Goal: Task Accomplishment & Management: Complete application form

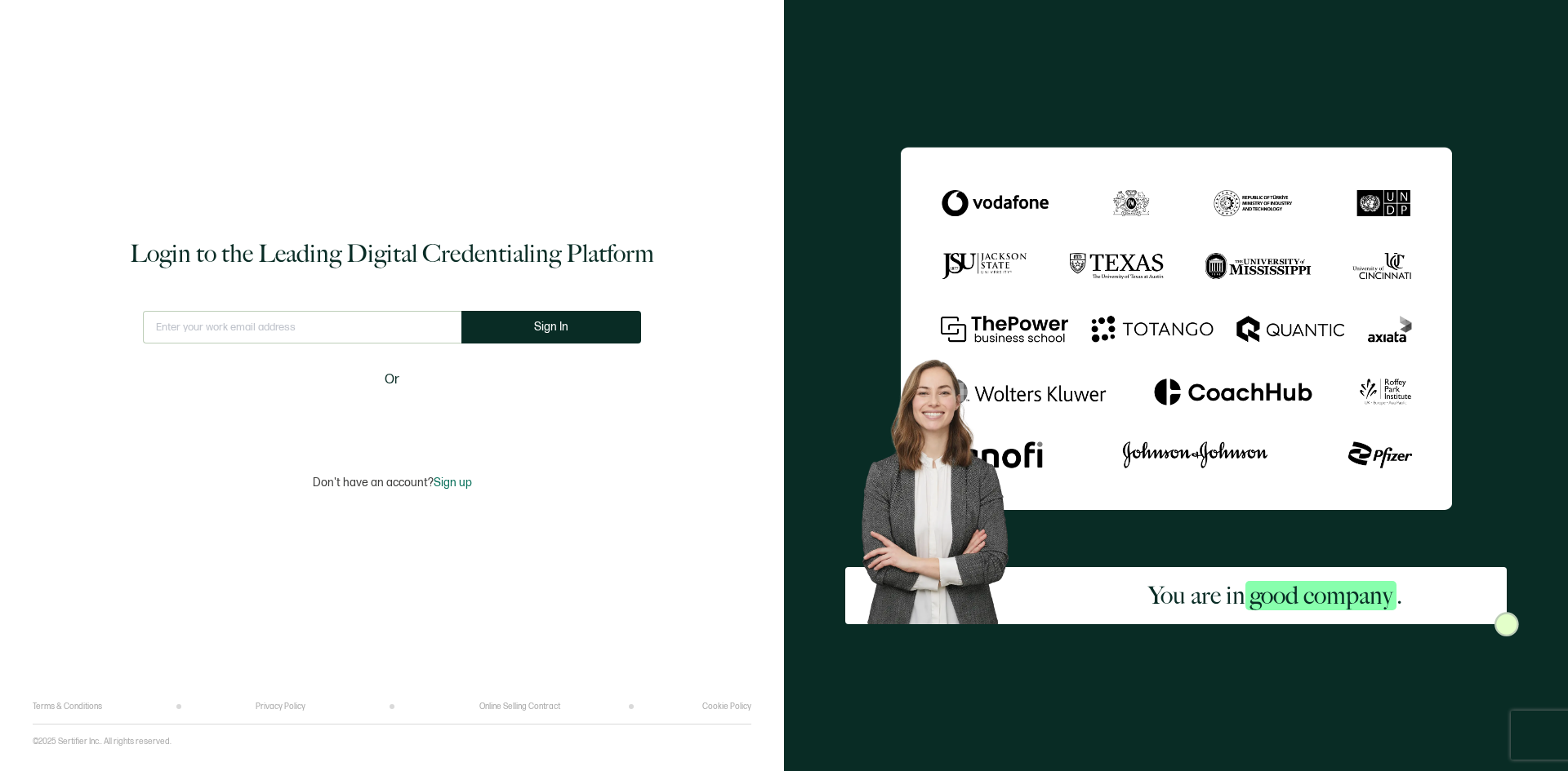
click at [227, 325] on input "text" at bounding box center [302, 327] width 319 height 33
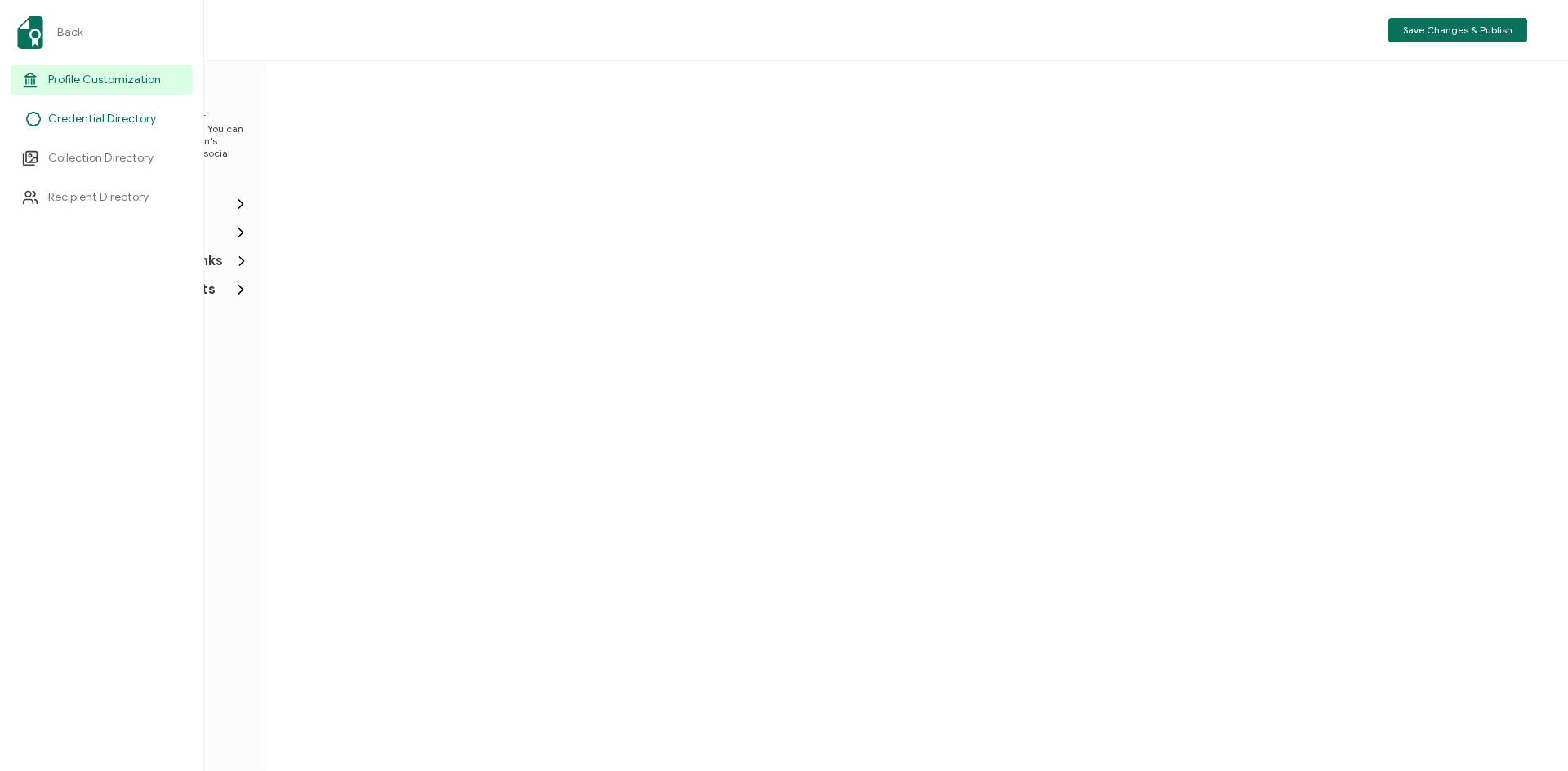
click at [86, 119] on span "Credential Directory" at bounding box center [102, 119] width 108 height 16
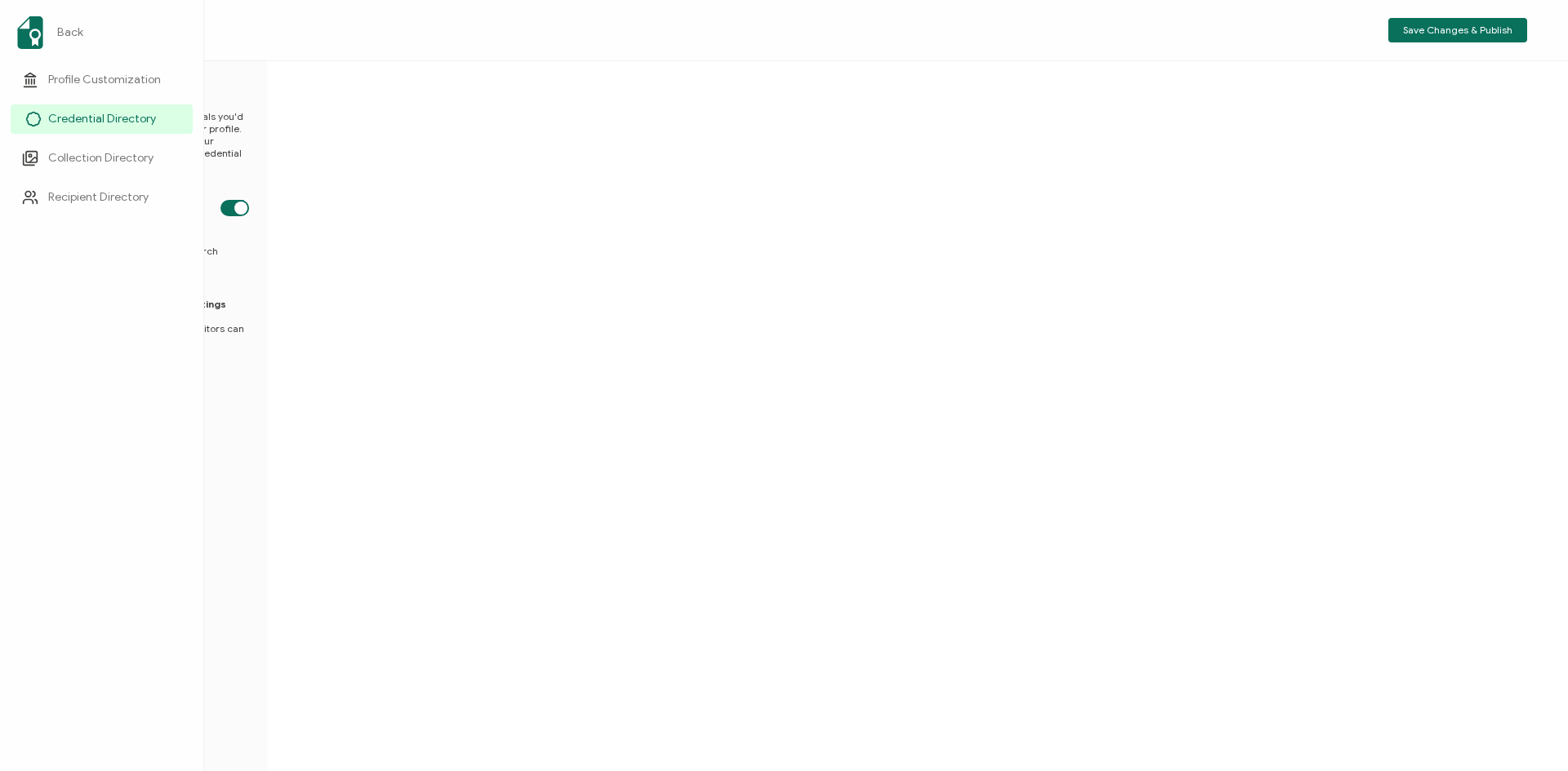
click at [110, 111] on link "Credential Directory" at bounding box center [101, 119] width 182 height 29
click at [111, 118] on span "Credential Directory" at bounding box center [102, 119] width 108 height 16
click at [81, 197] on span "Recipient Directory" at bounding box center [98, 197] width 100 height 16
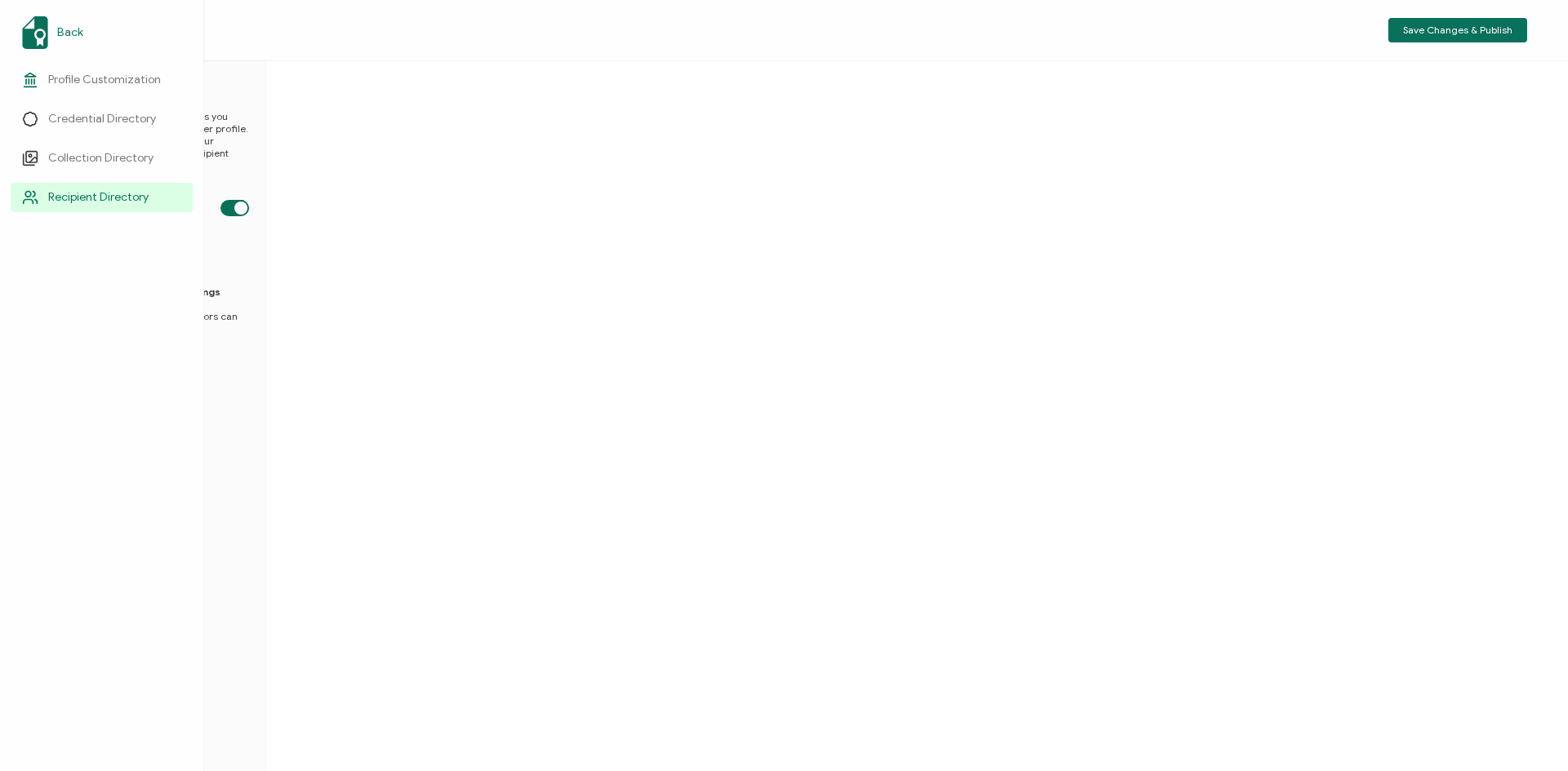
click at [67, 28] on span "Back" at bounding box center [70, 32] width 26 height 16
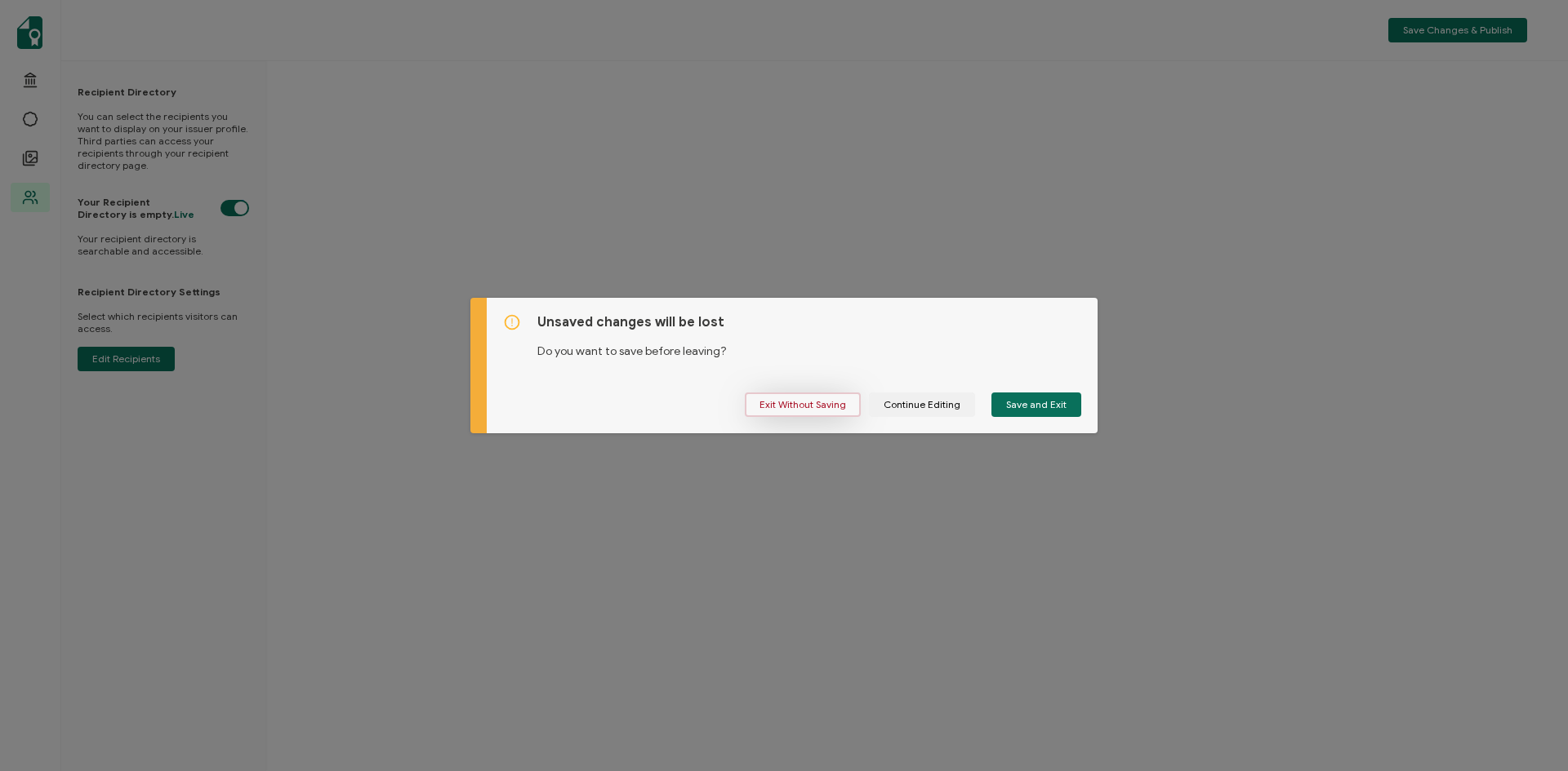
click at [809, 407] on span "Exit Without Saving" at bounding box center [803, 404] width 86 height 9
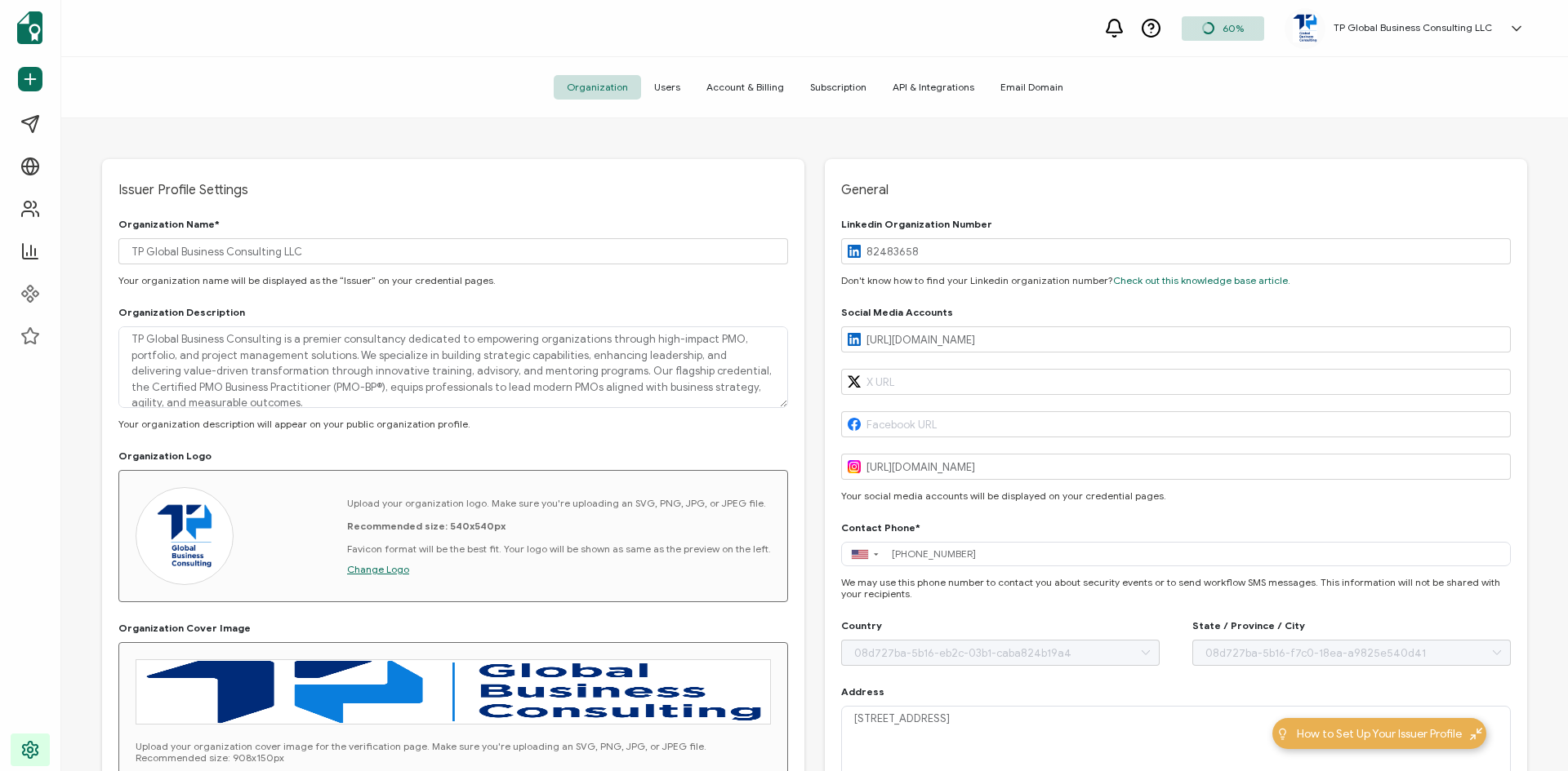
type input "[GEOGRAPHIC_DATA]"
type input "[US_STATE]"
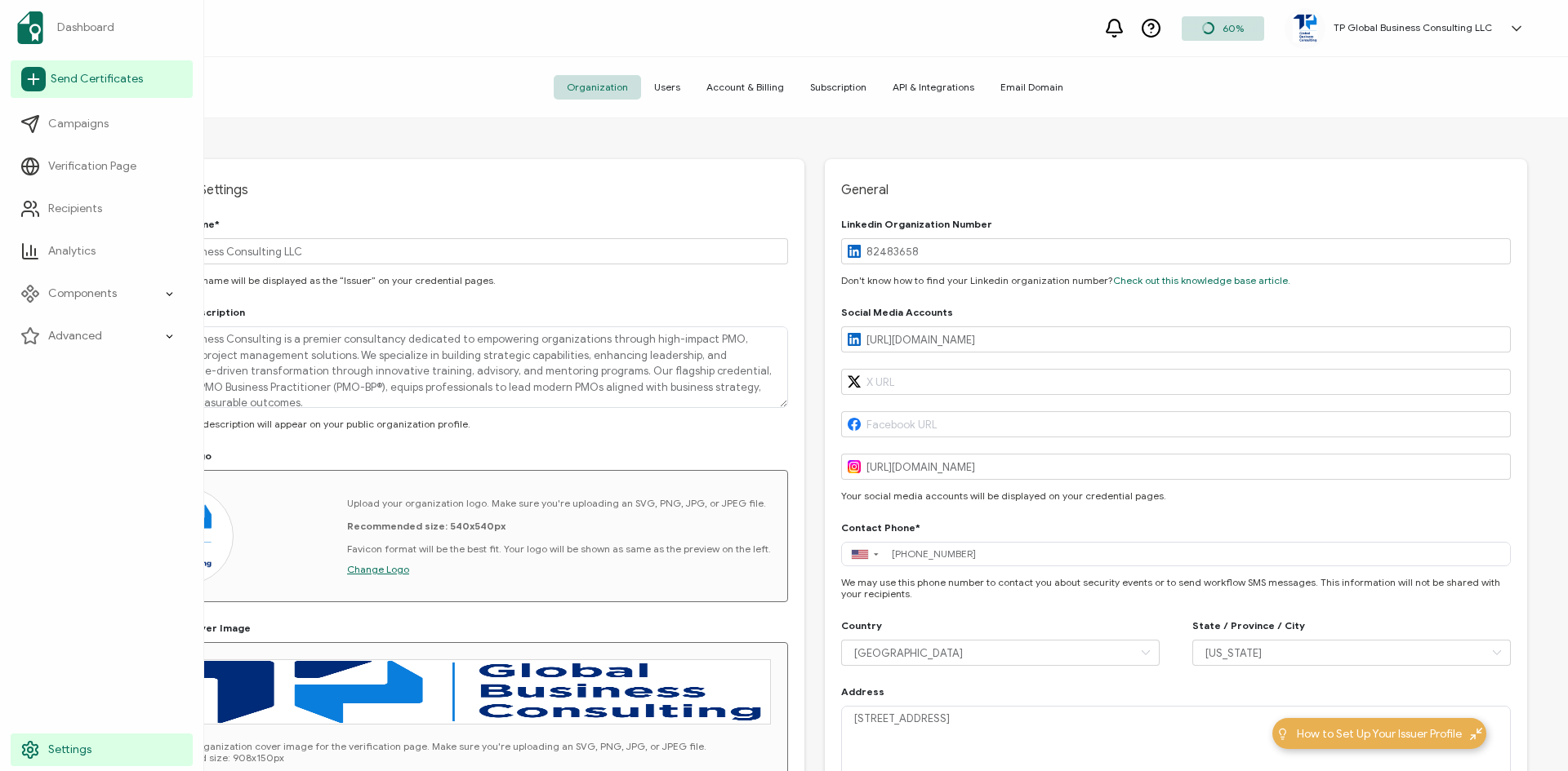
click at [80, 76] on span "Send Certificates" at bounding box center [97, 79] width 92 height 16
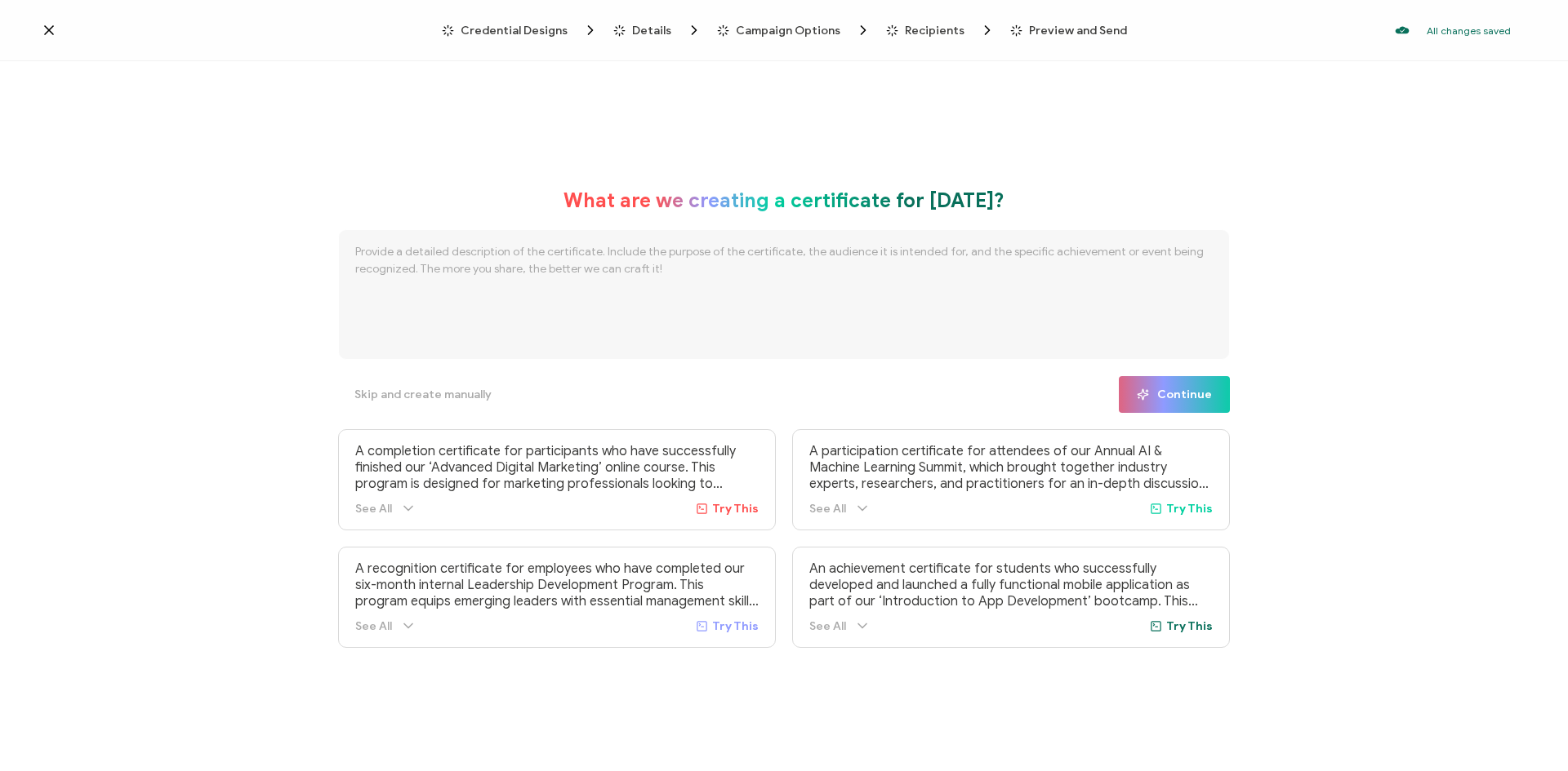
click at [53, 32] on icon at bounding box center [48, 30] width 16 height 16
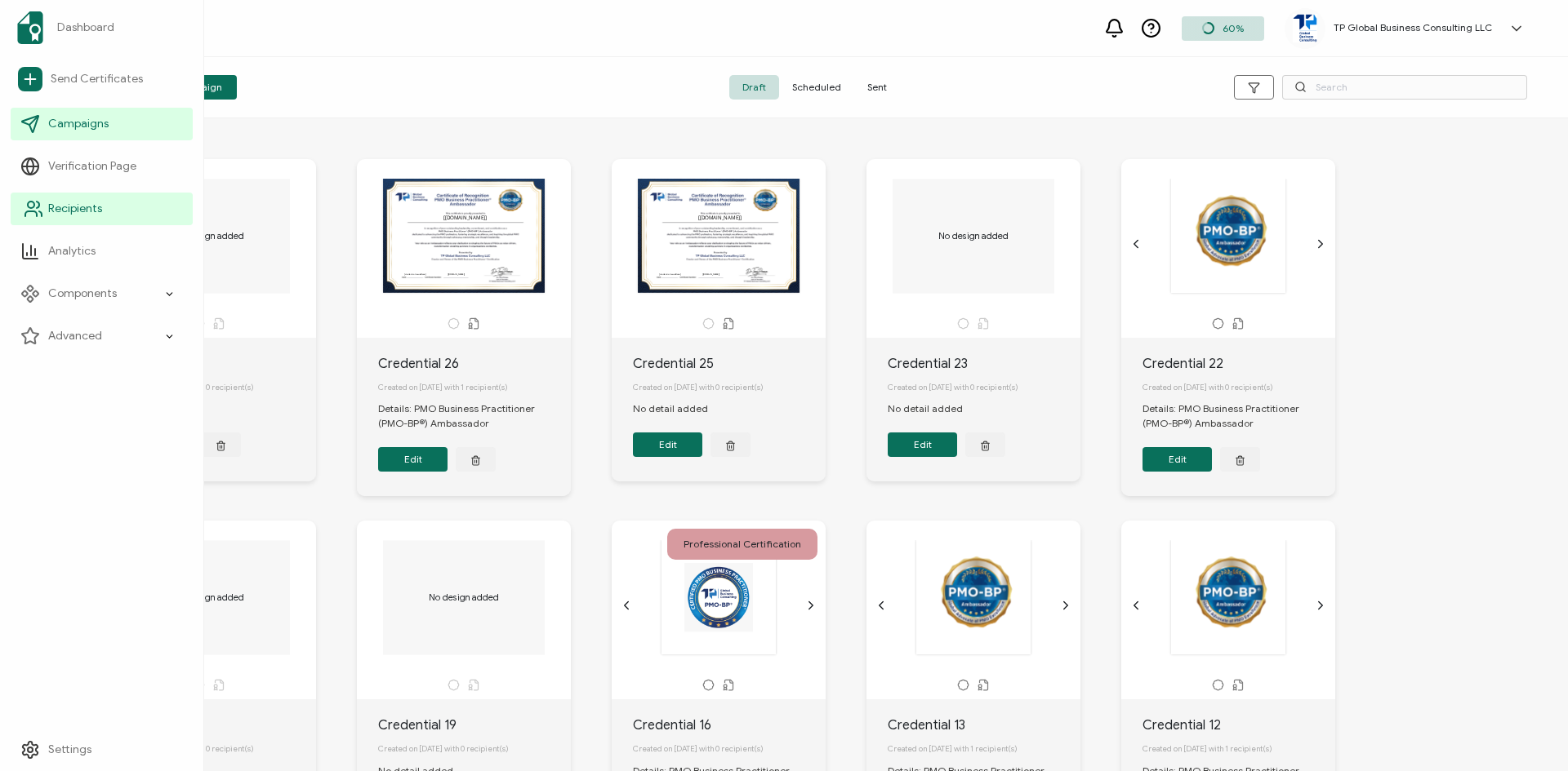
click at [86, 207] on span "Recipients" at bounding box center [75, 209] width 54 height 16
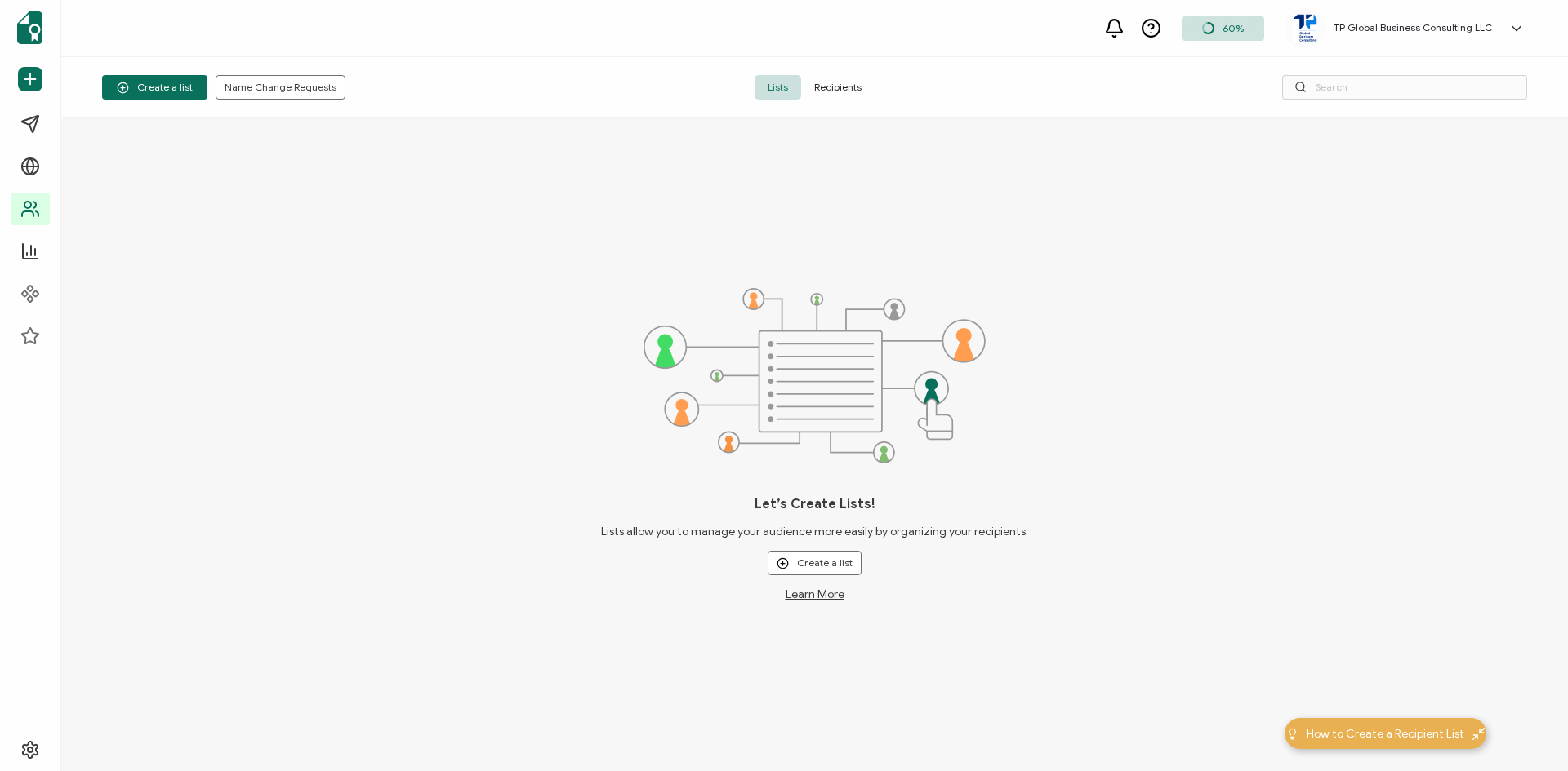
click at [842, 88] on span "Recipients" at bounding box center [837, 87] width 73 height 24
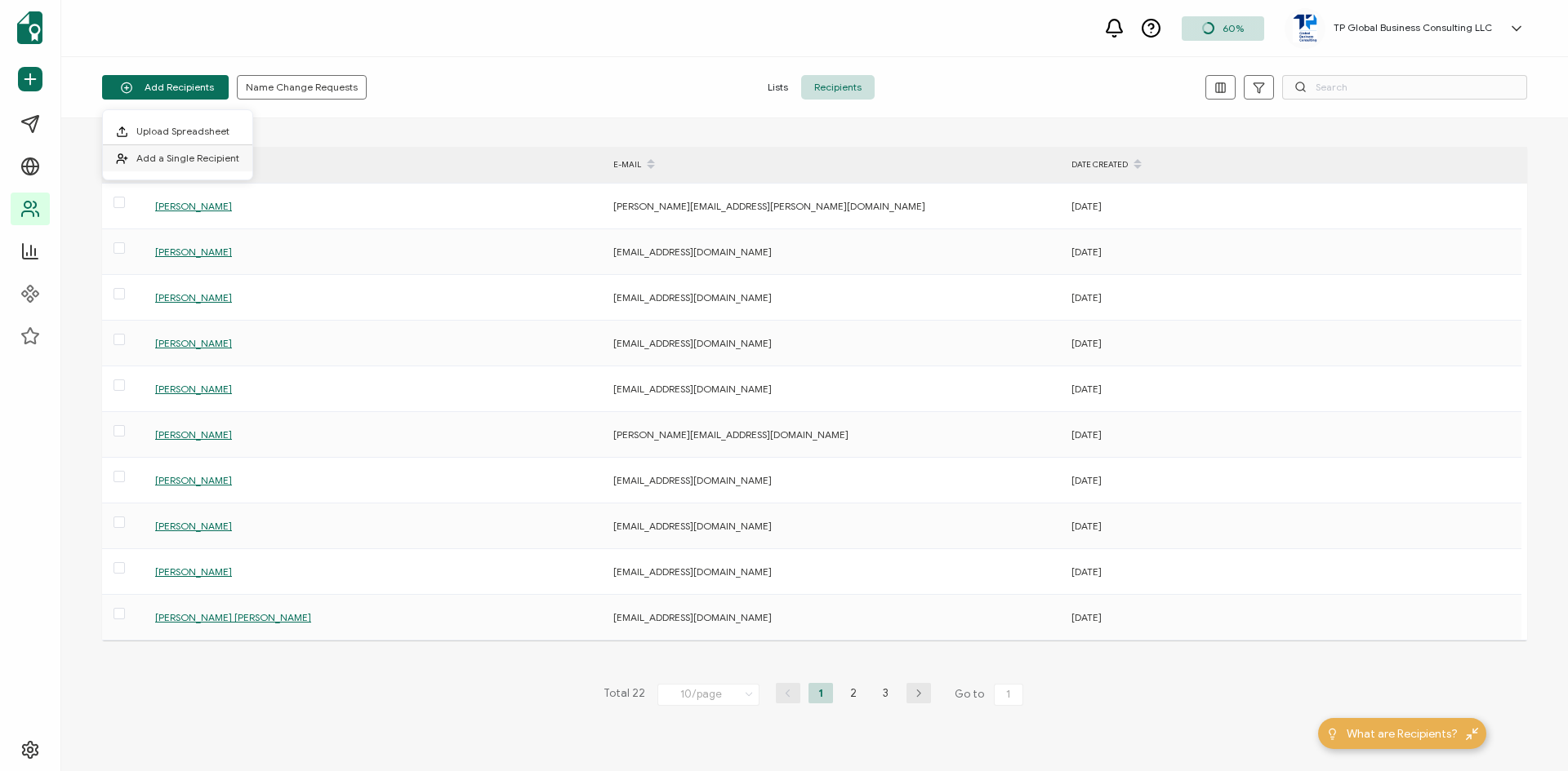
click at [168, 157] on span "Add a Single Recipient" at bounding box center [187, 158] width 103 height 12
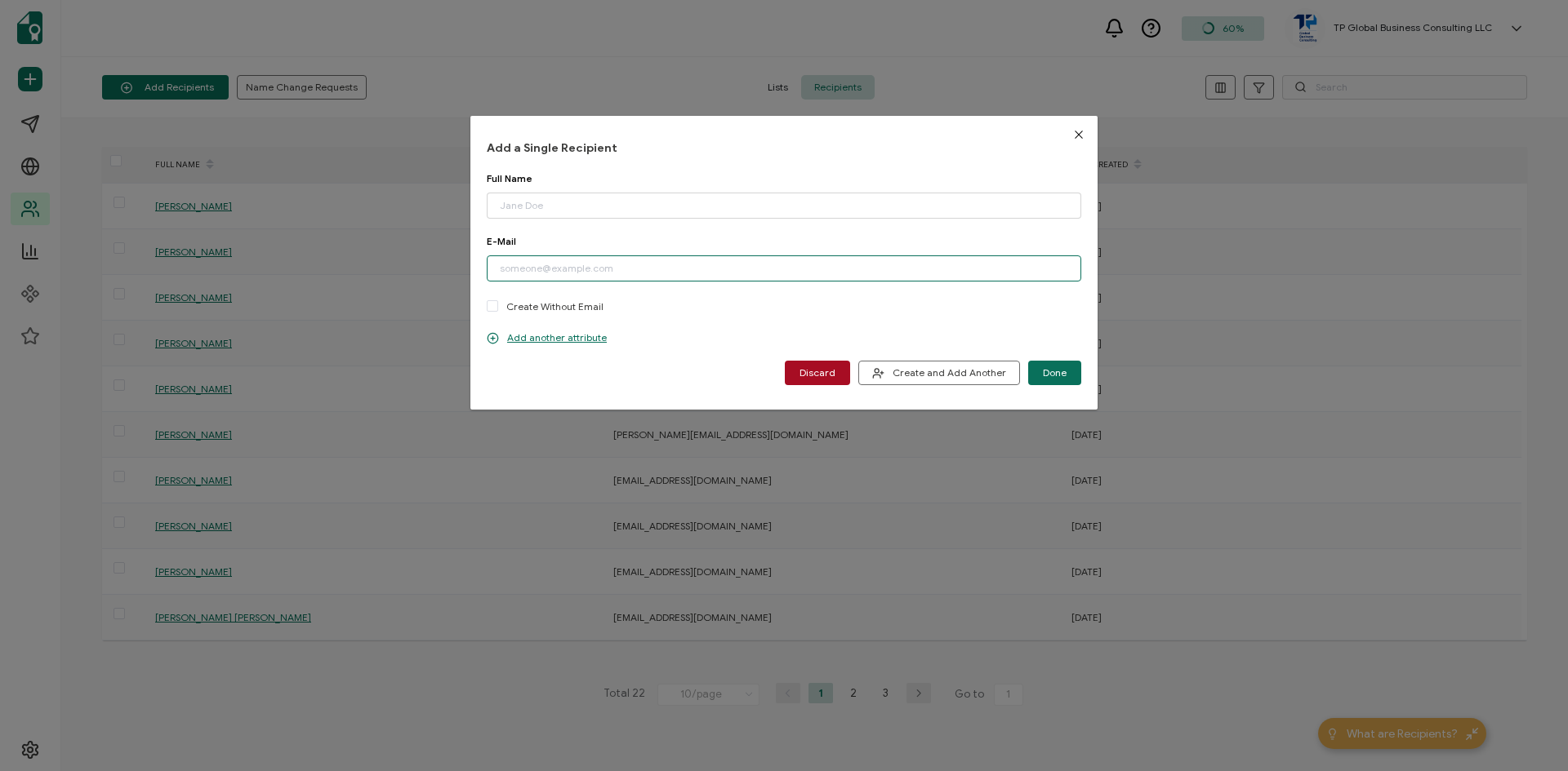
click at [593, 275] on input "dialog" at bounding box center [784, 269] width 594 height 26
paste input "[EMAIL_ADDRESS][DOMAIN_NAME]"
type input "[EMAIL_ADDRESS][DOMAIN_NAME]"
click at [536, 201] on input "dialog" at bounding box center [784, 205] width 594 height 26
paste input "[PERSON_NAME]"
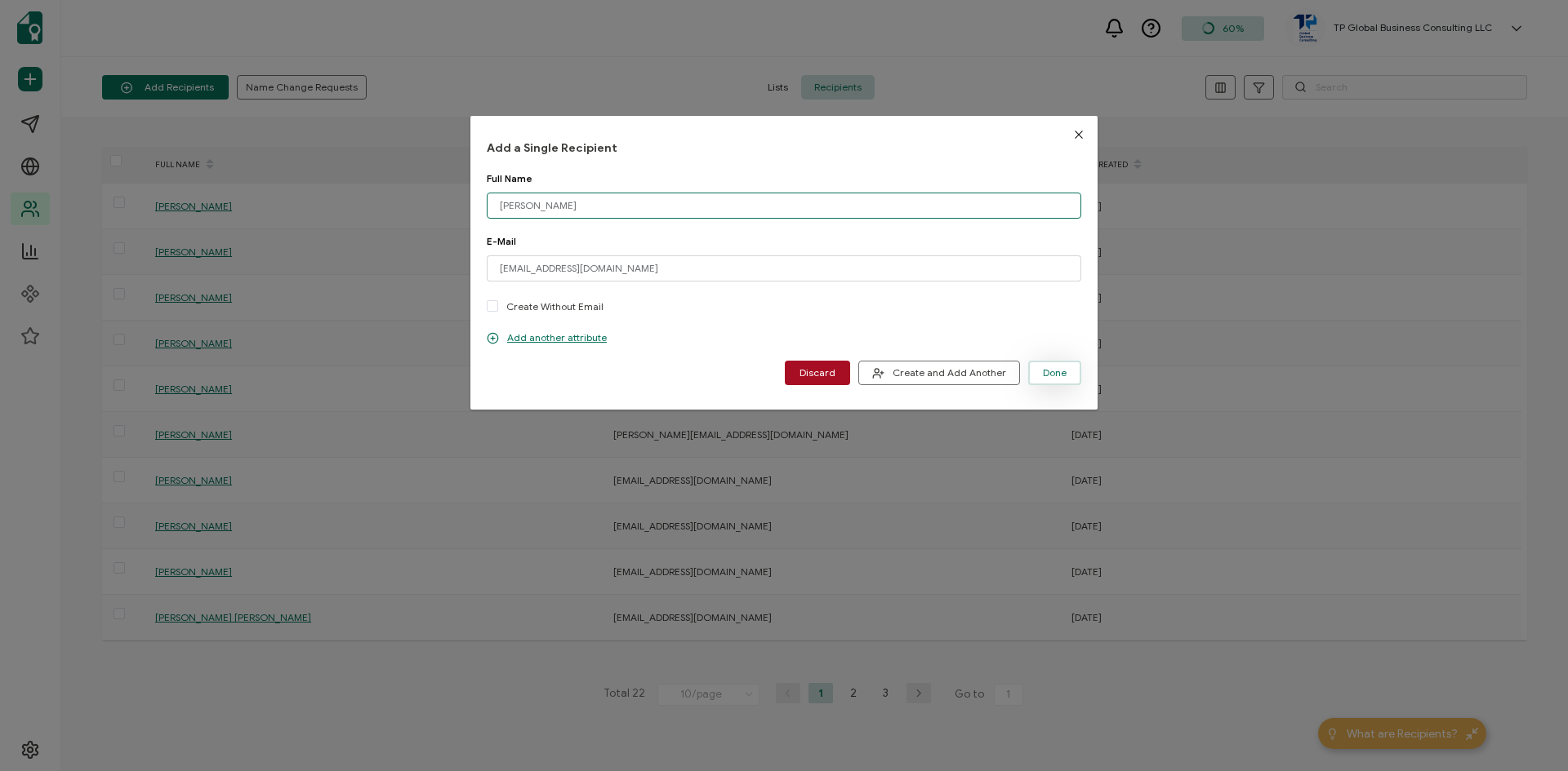
type input "[PERSON_NAME]"
click at [1049, 373] on span "Done" at bounding box center [1054, 372] width 23 height 9
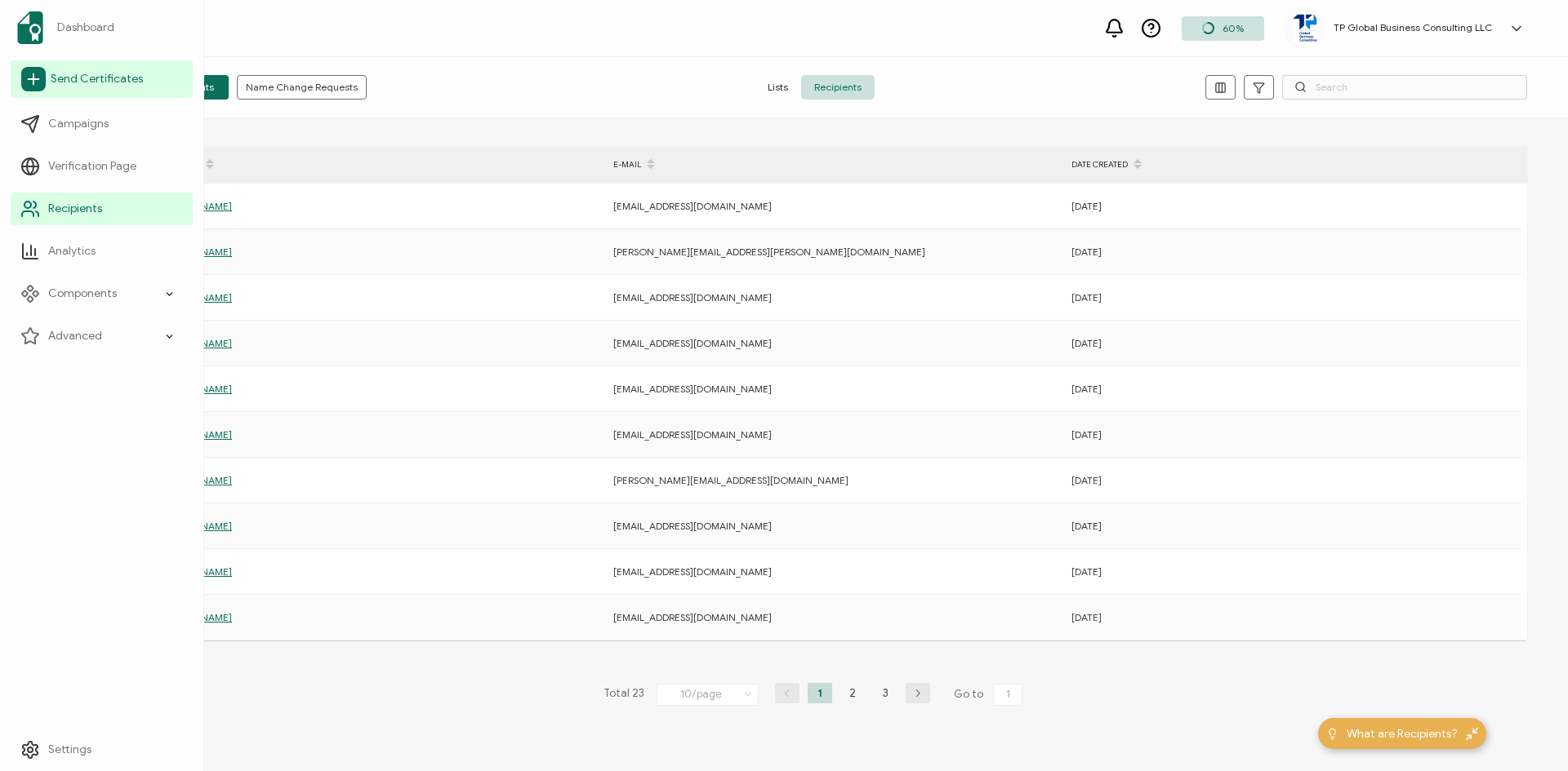
click at [39, 81] on icon at bounding box center [34, 79] width 24 height 24
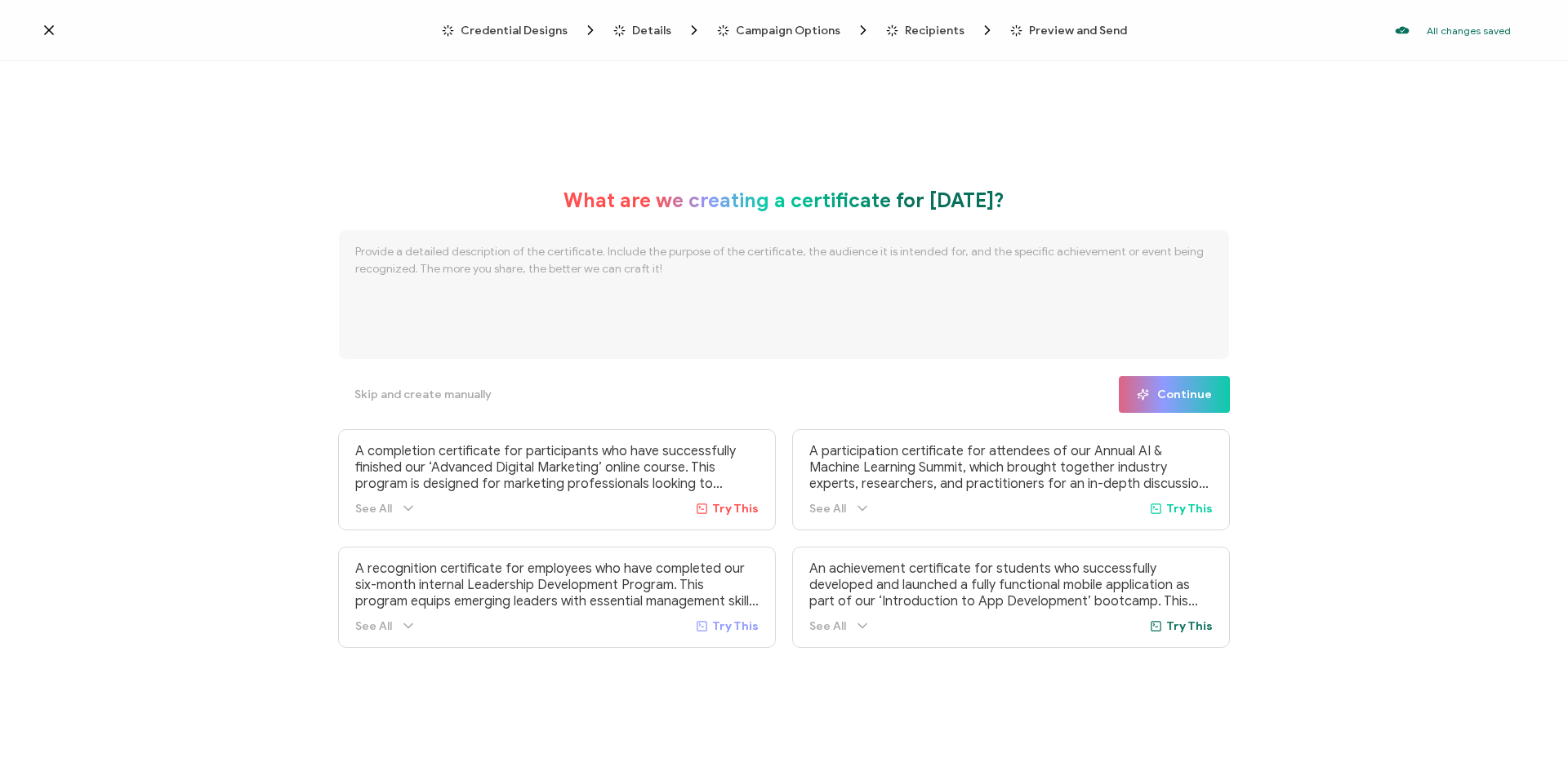
click at [53, 28] on icon at bounding box center [48, 30] width 16 height 16
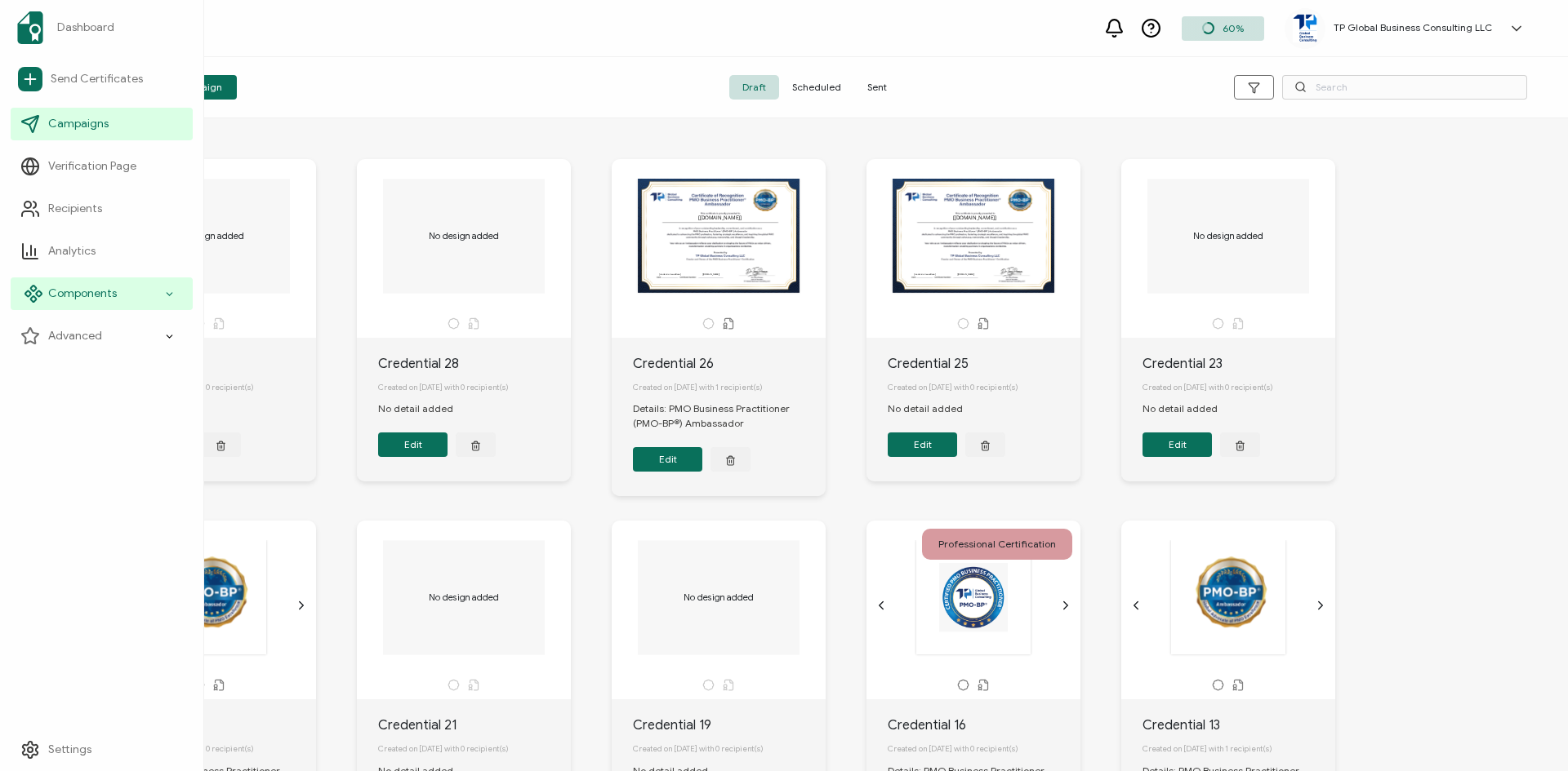
click at [166, 299] on icon at bounding box center [169, 294] width 10 height 19
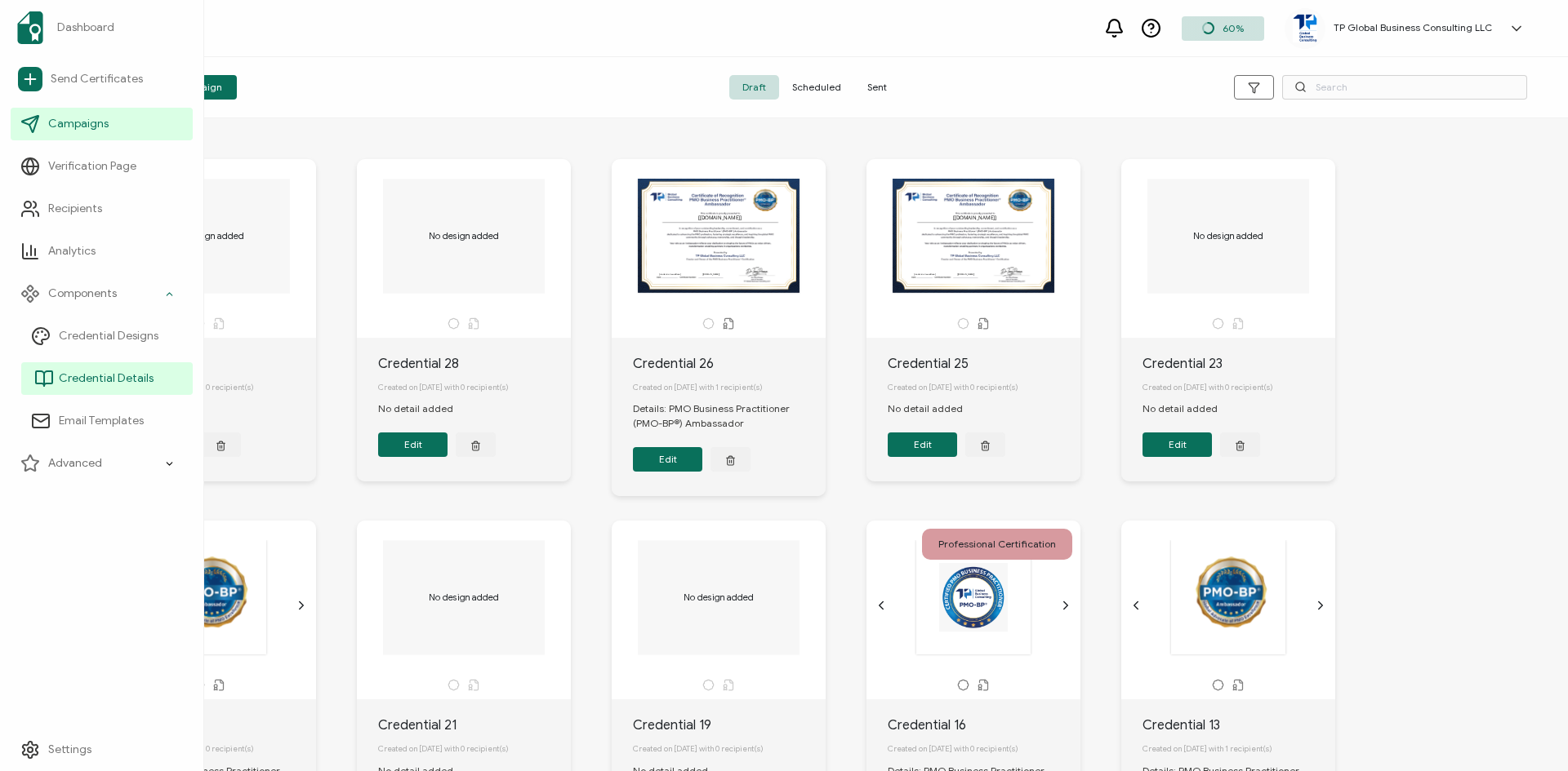
click at [107, 378] on span "Credential Details" at bounding box center [106, 378] width 95 height 16
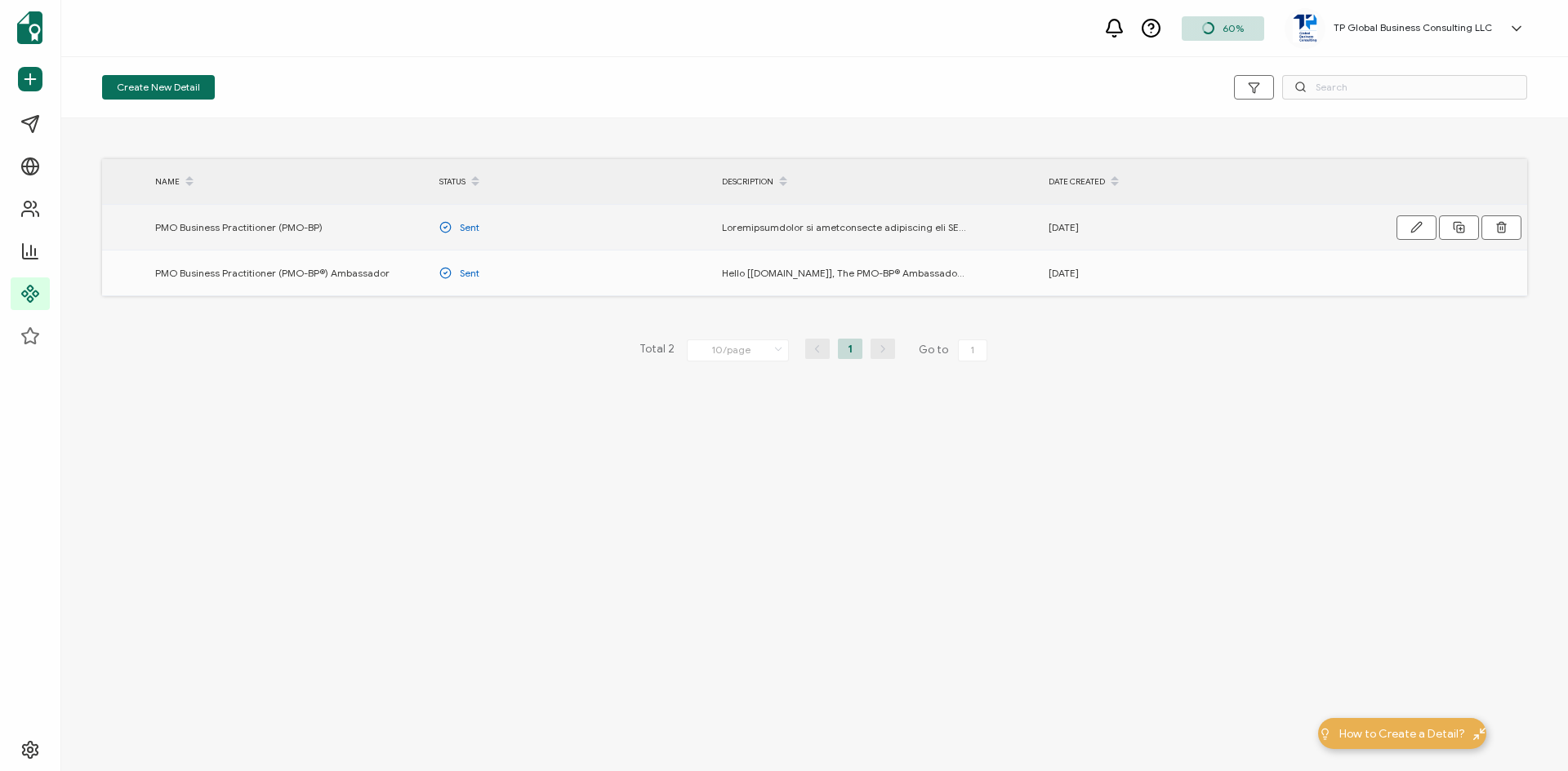
click at [263, 225] on span "PMO Business Practitioner (PMO-BP)" at bounding box center [239, 227] width 168 height 19
click at [1416, 227] on icon "button" at bounding box center [1417, 227] width 12 height 12
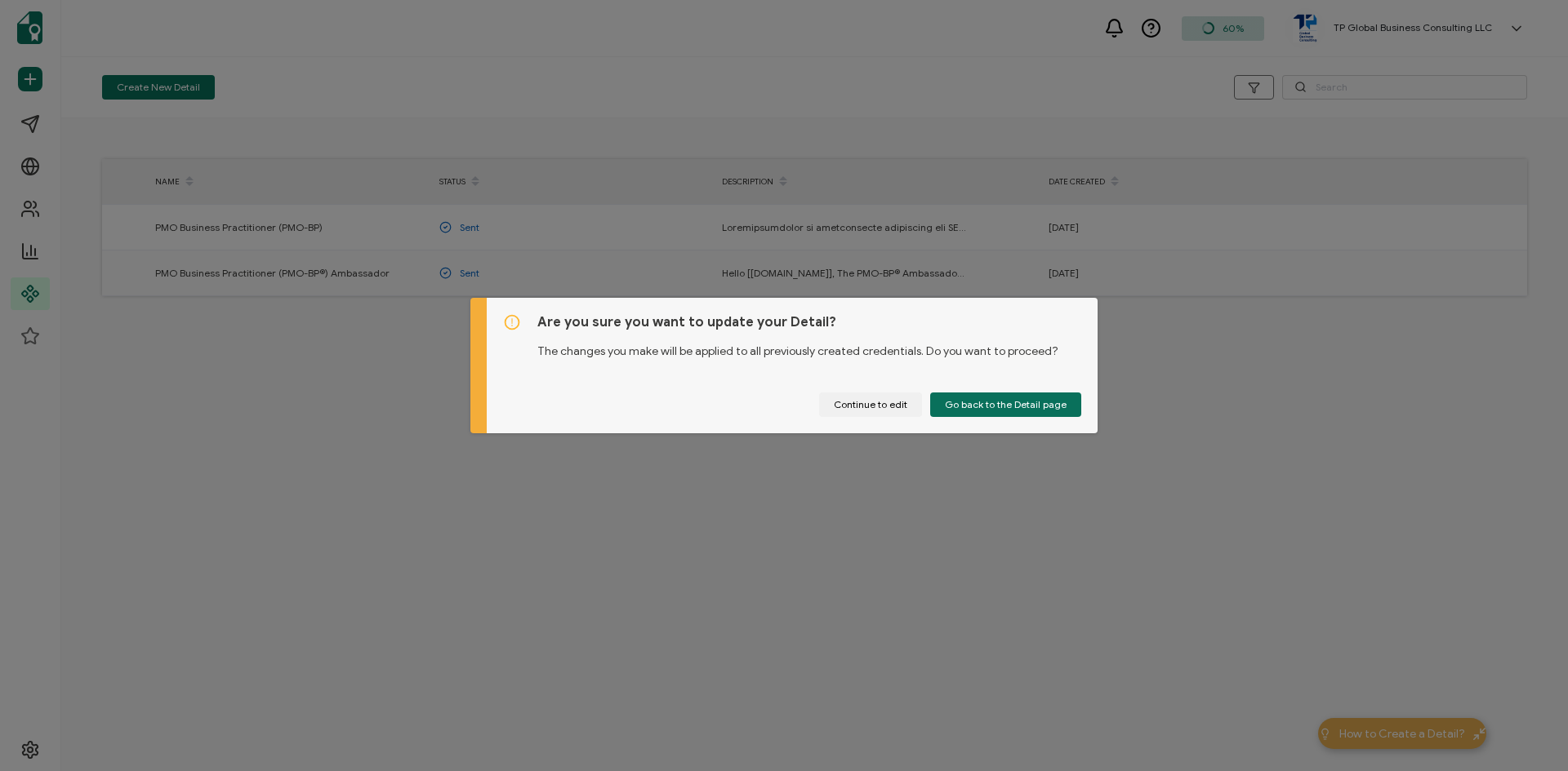
click at [1243, 410] on div "Are you sure you want to update your Detail? The changes you make will be appli…" at bounding box center [784, 385] width 1568 height 771
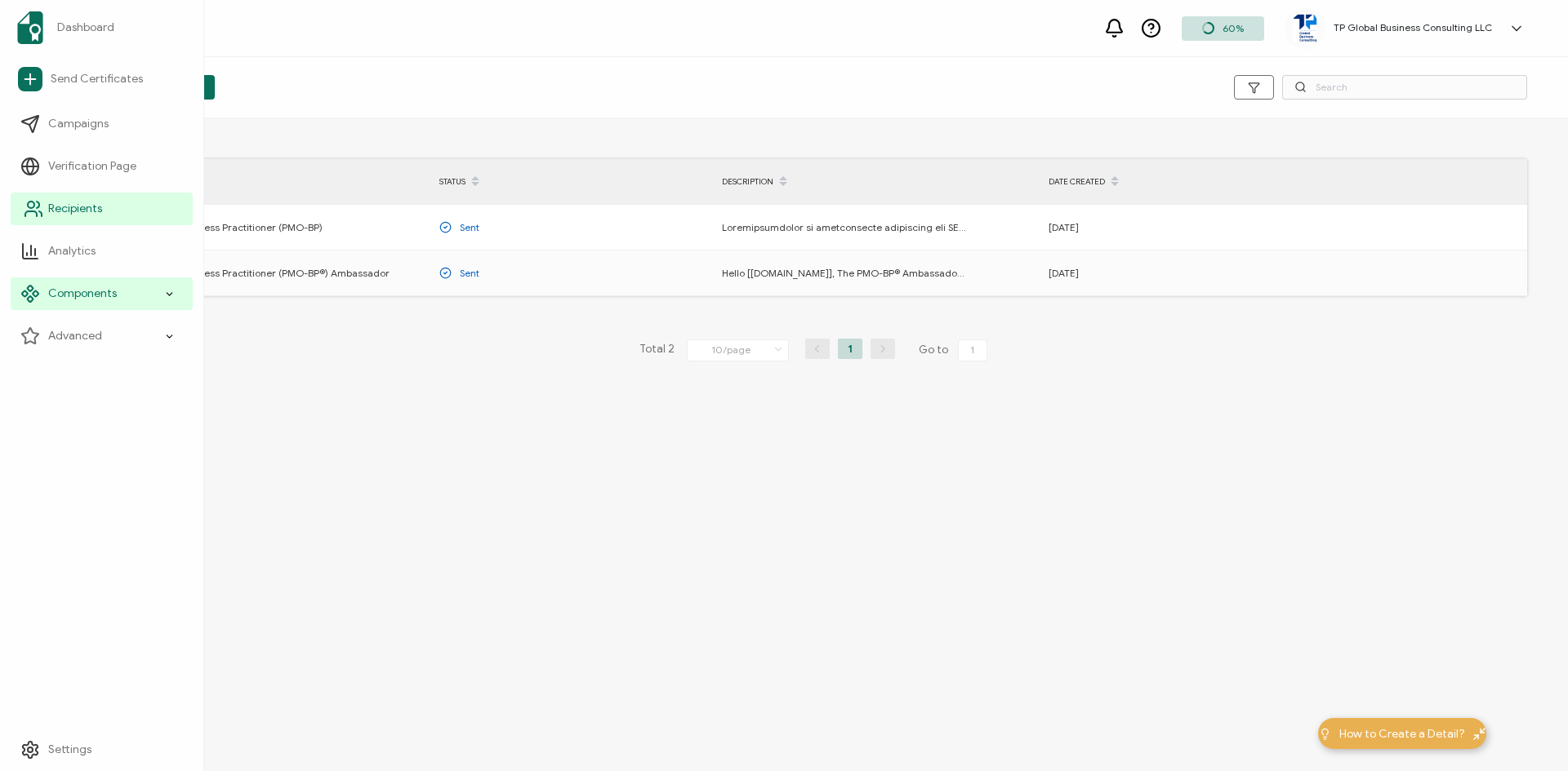
click at [72, 207] on span "Recipients" at bounding box center [75, 209] width 54 height 16
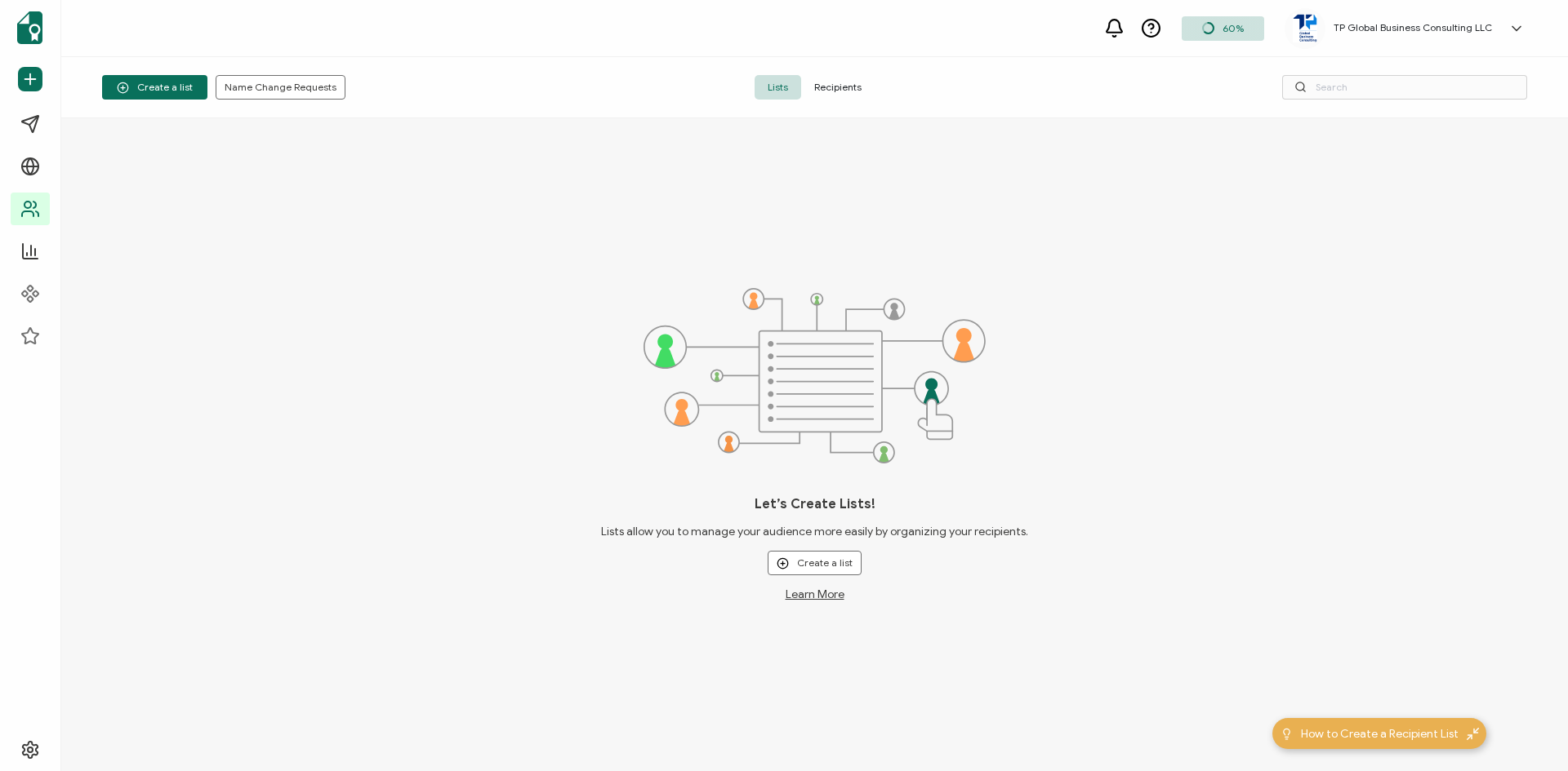
click at [845, 92] on span "Recipients" at bounding box center [837, 87] width 73 height 24
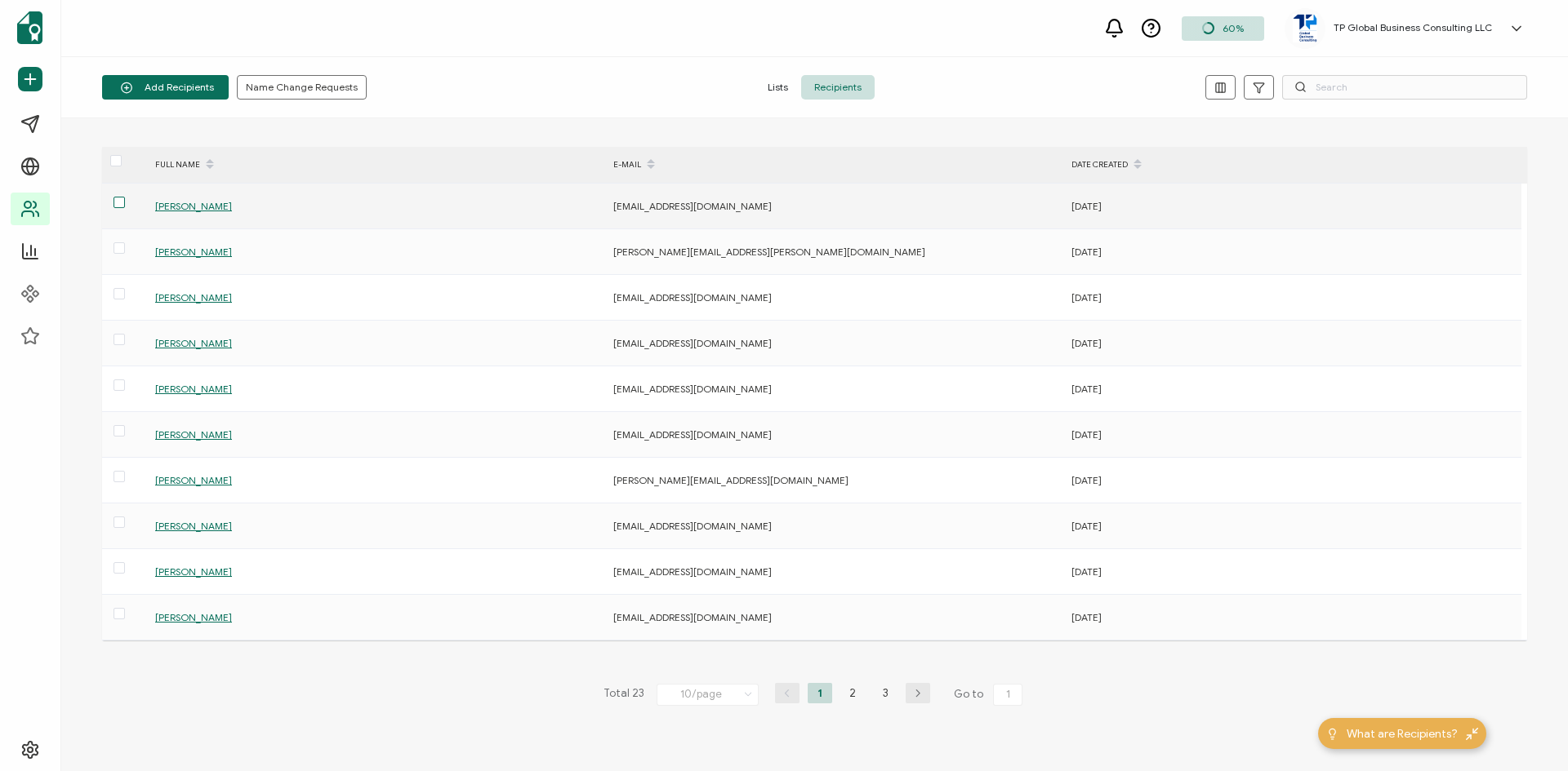
click at [118, 200] on span at bounding box center [118, 202] width 11 height 11
click at [125, 197] on input "checkbox" at bounding box center [125, 197] width 0 height 0
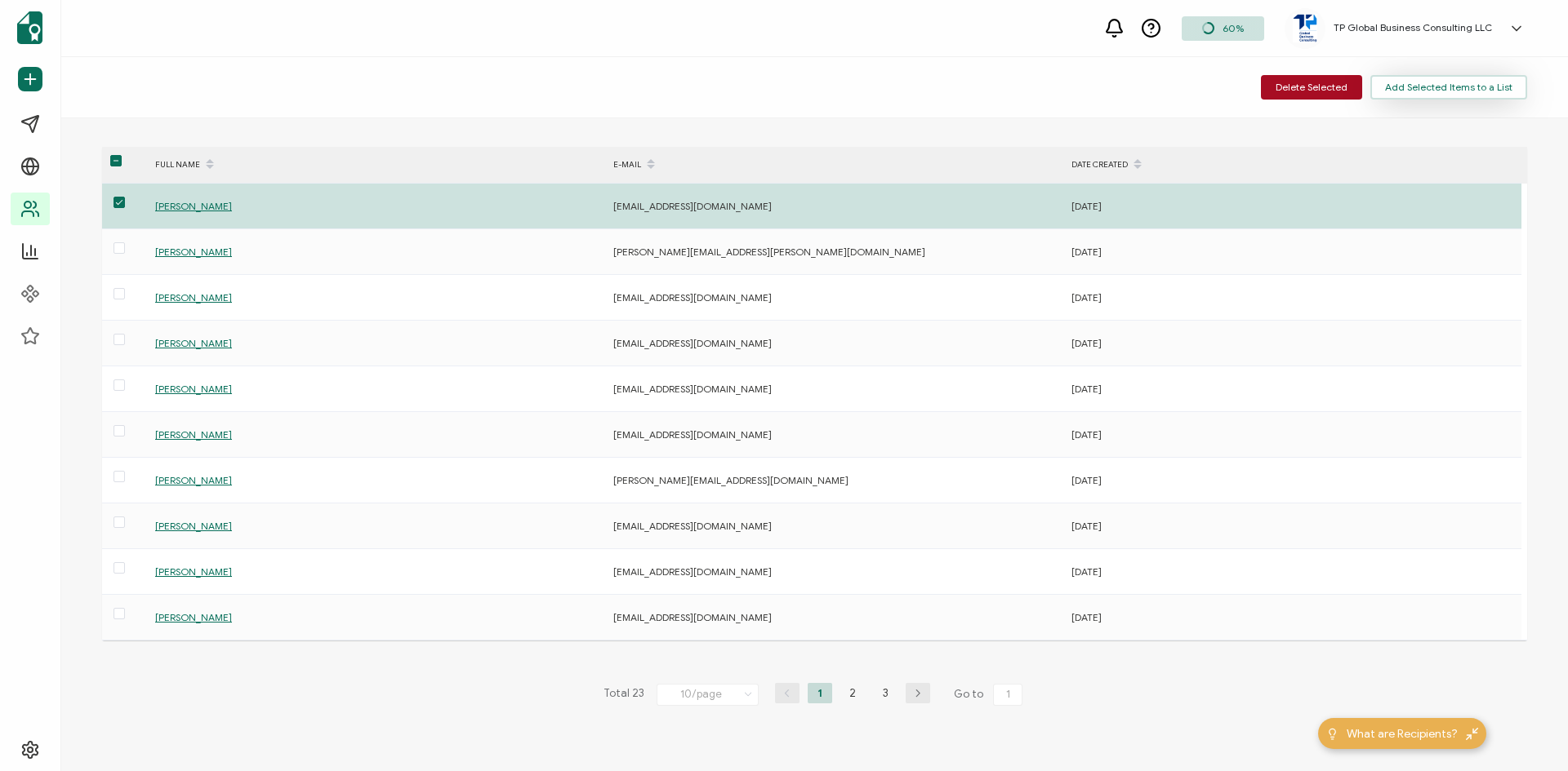
click at [1463, 85] on span "Add Selected Items to a List" at bounding box center [1448, 86] width 127 height 9
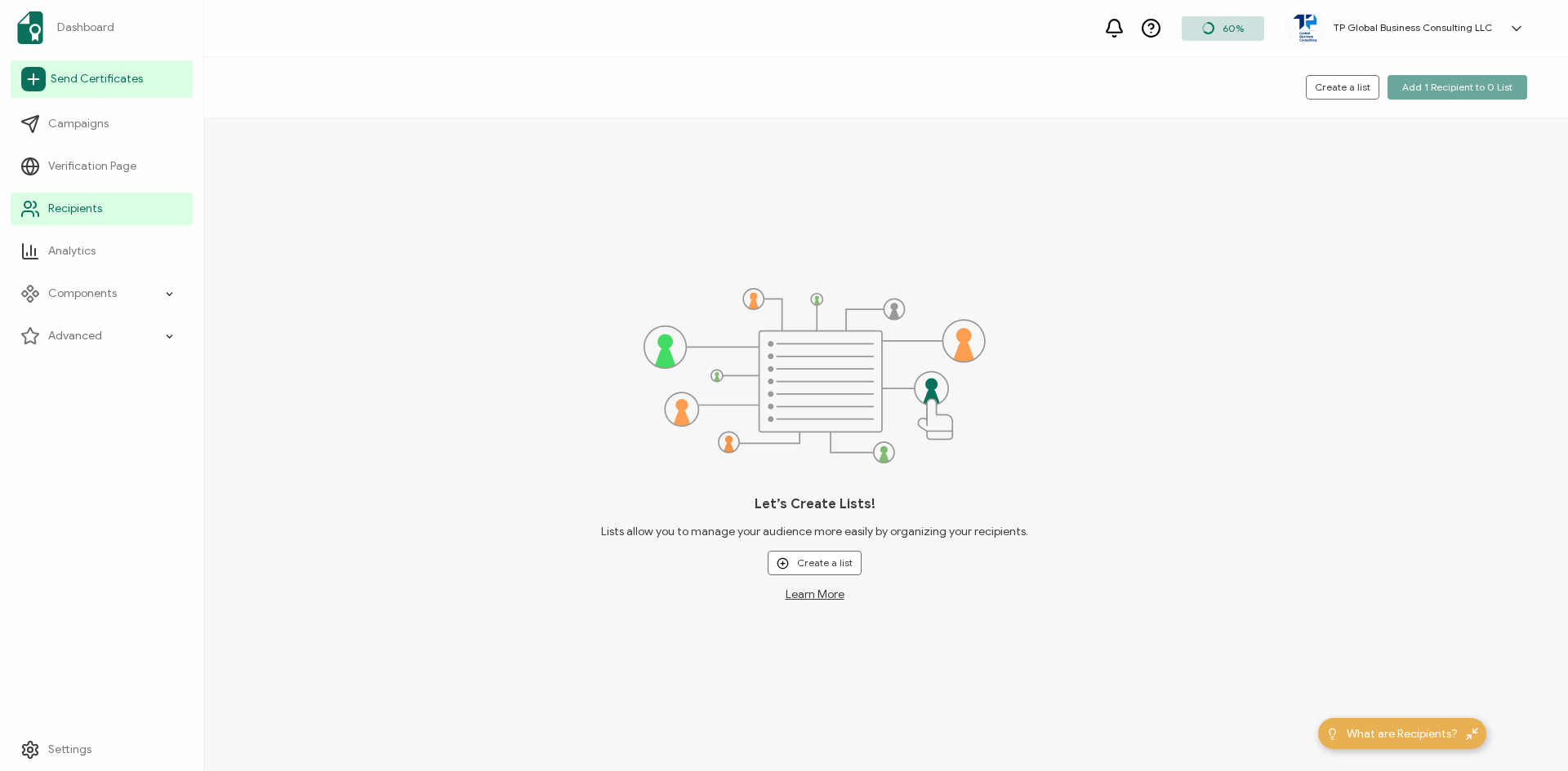
click at [69, 78] on span "Send Certificates" at bounding box center [97, 79] width 92 height 16
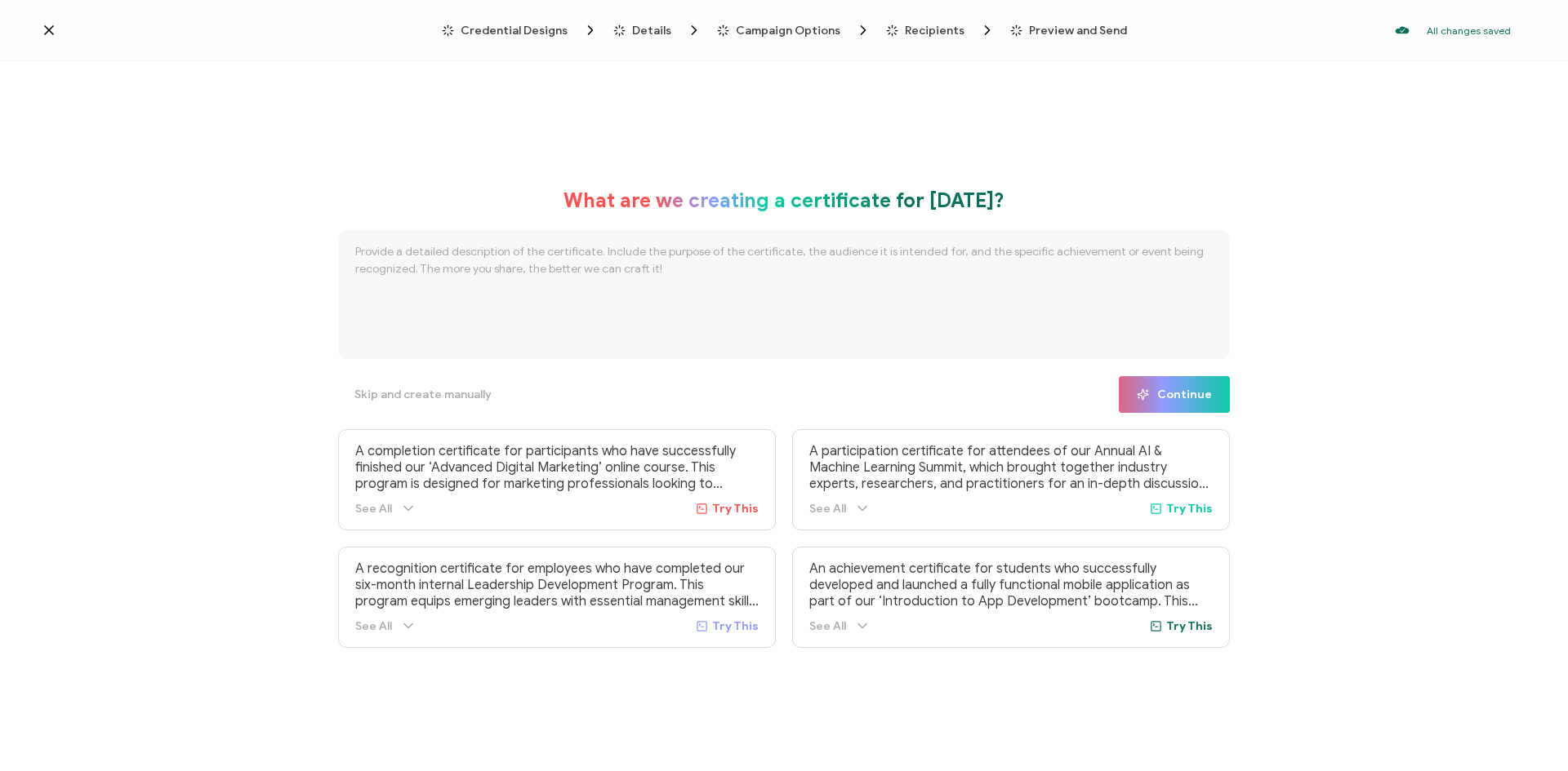
click at [531, 27] on span "Credential Designs" at bounding box center [514, 30] width 107 height 12
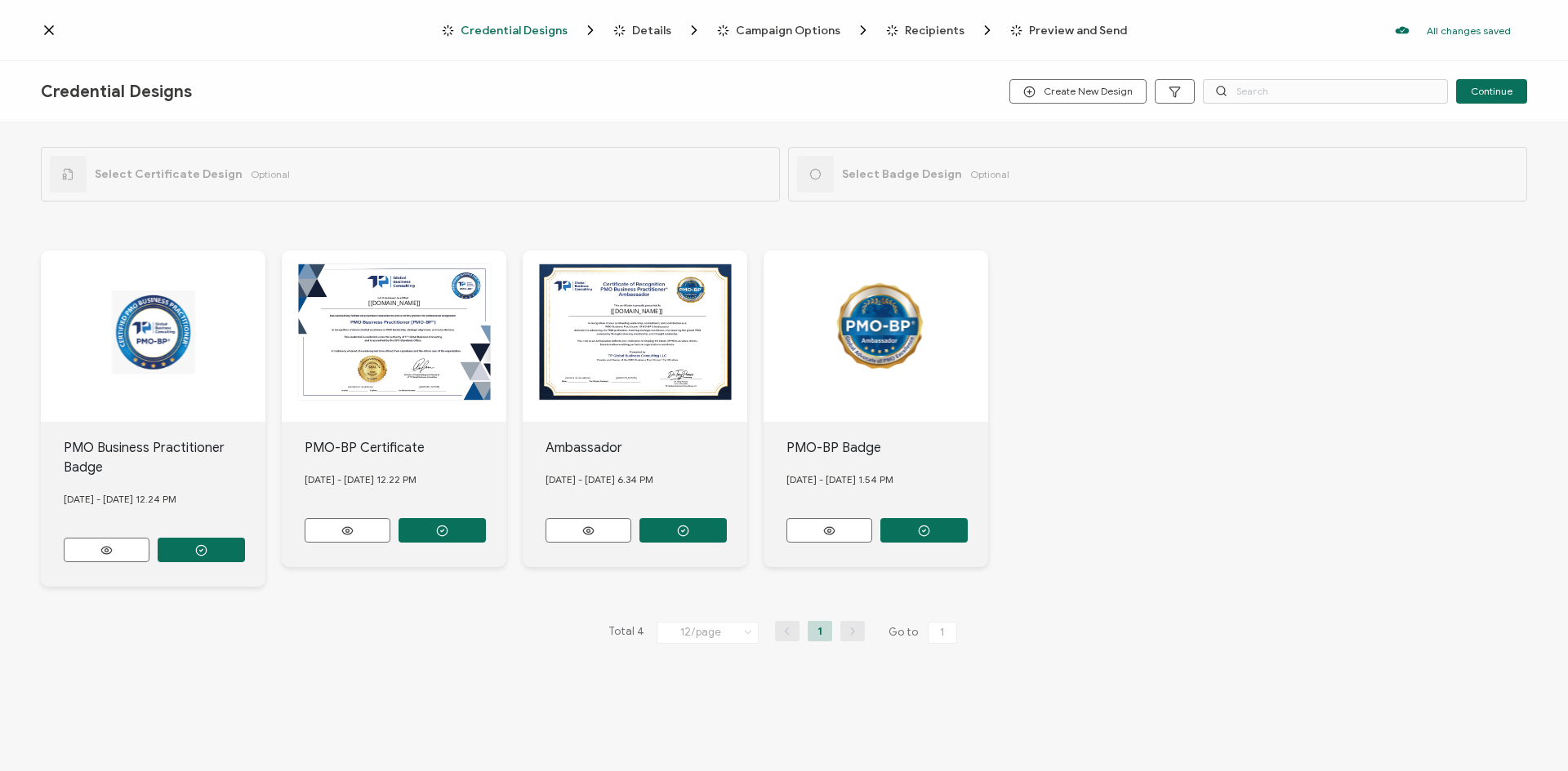
click at [383, 294] on div "[[DOMAIN_NAME]] A unique serial number automatically assigned to each credentia…" at bounding box center [394, 336] width 225 height 172
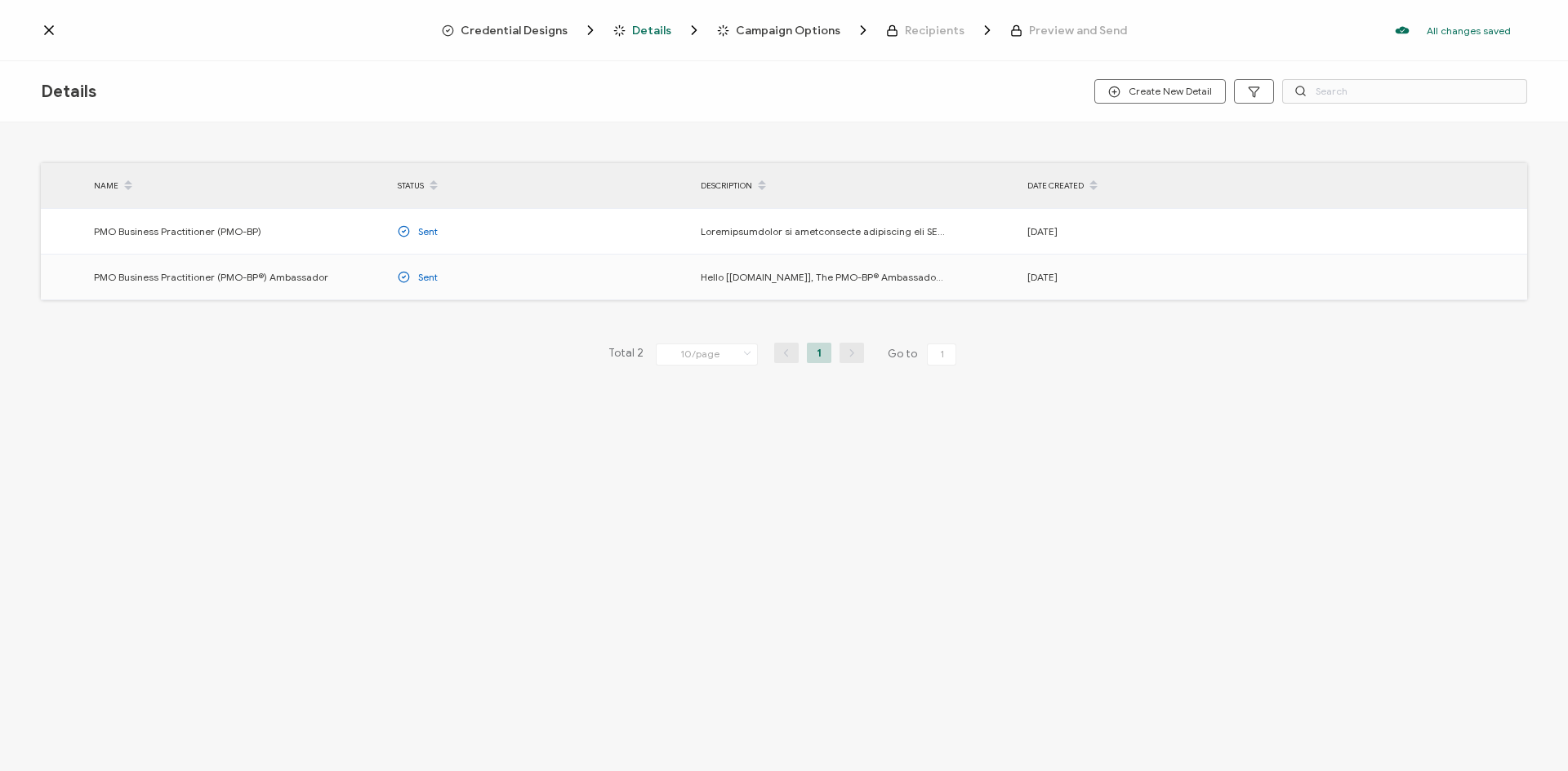
click at [780, 33] on span "Campaign Options" at bounding box center [788, 30] width 105 height 12
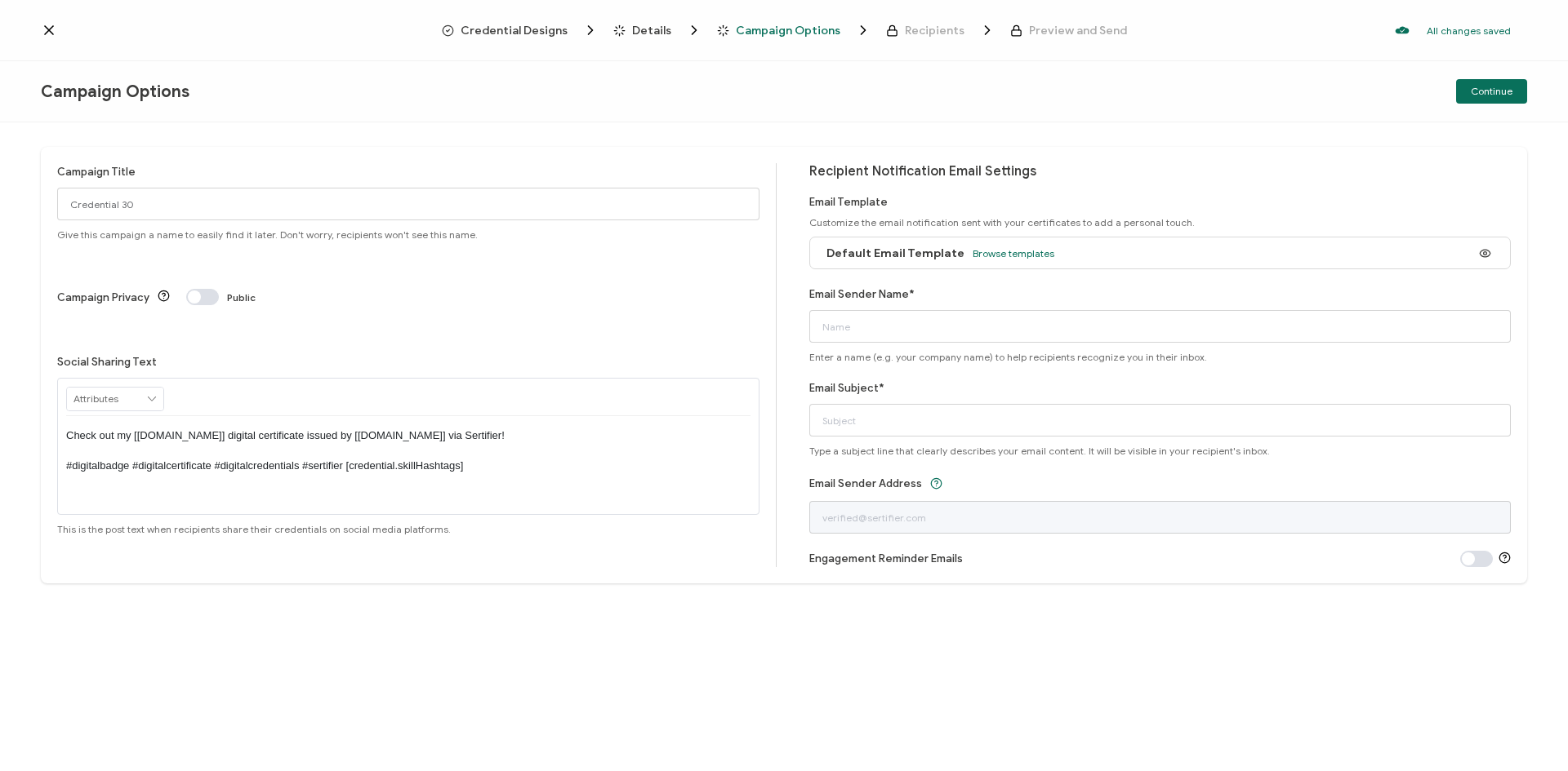
click at [919, 35] on span "Recipients" at bounding box center [935, 30] width 60 height 12
click at [919, 32] on span "Recipients" at bounding box center [935, 30] width 60 height 12
click at [1489, 96] on span "Continue" at bounding box center [1492, 91] width 41 height 9
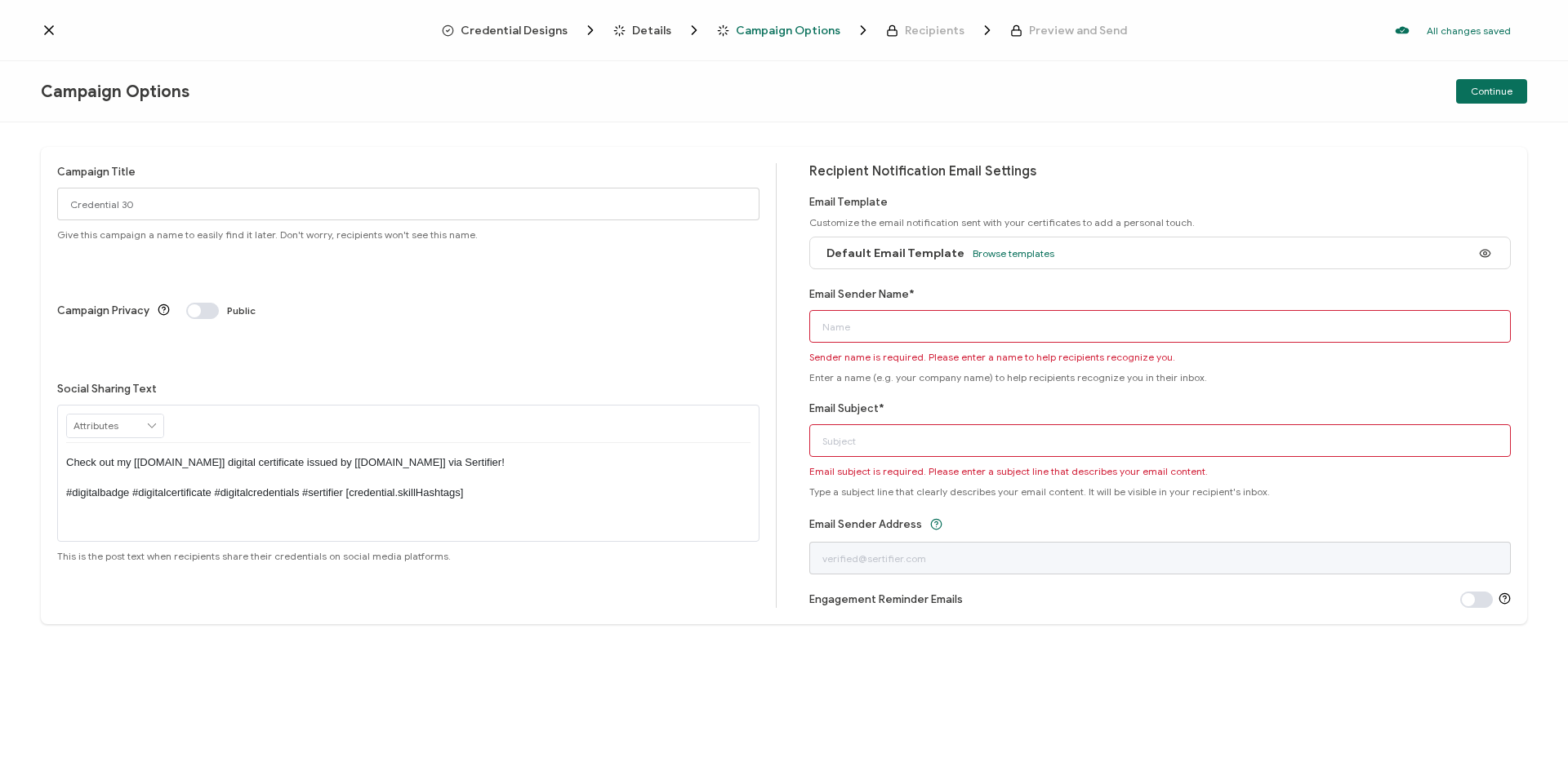
click at [504, 26] on span "Credential Designs" at bounding box center [514, 30] width 107 height 12
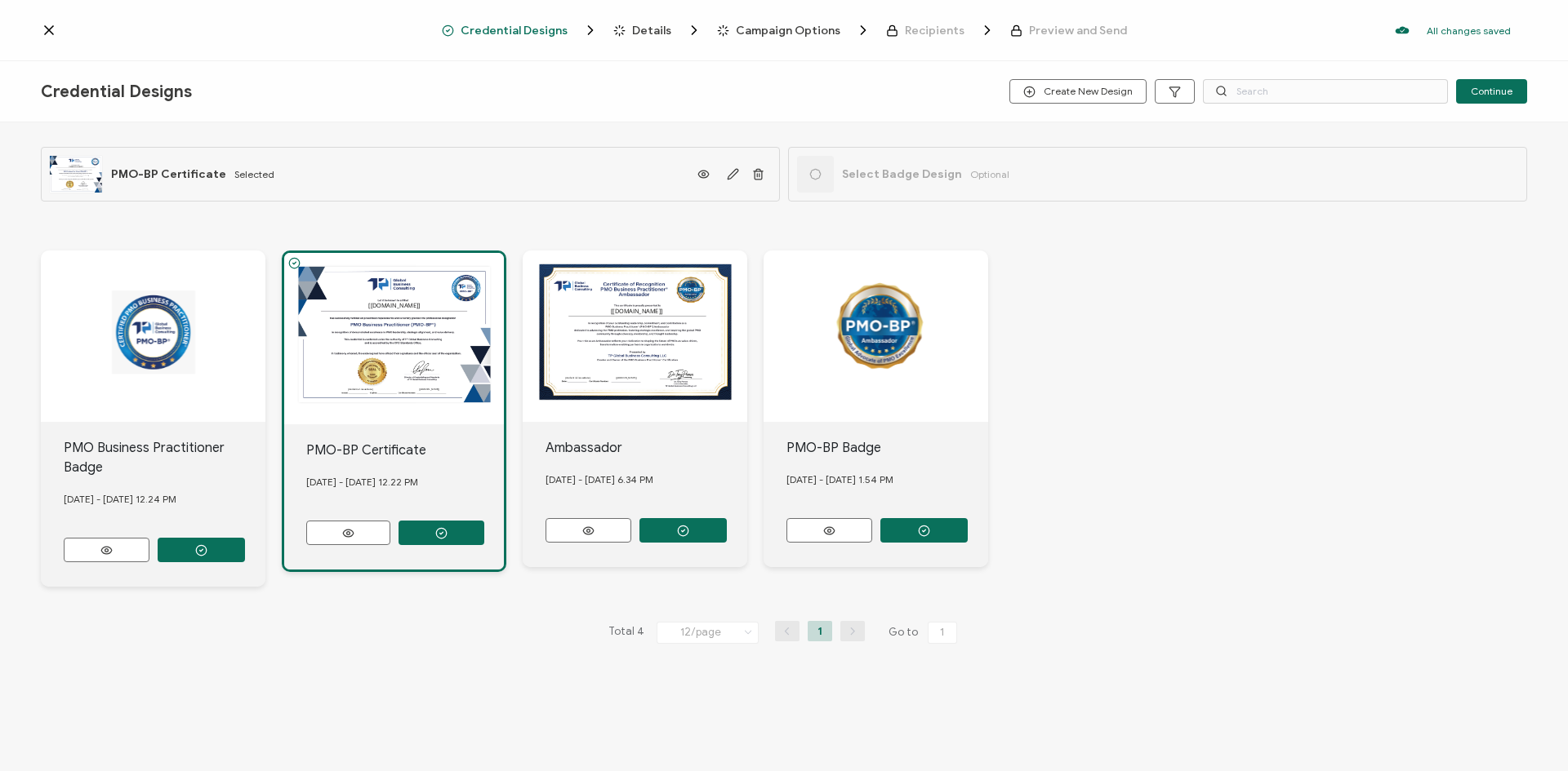
click at [43, 28] on icon at bounding box center [48, 30] width 16 height 16
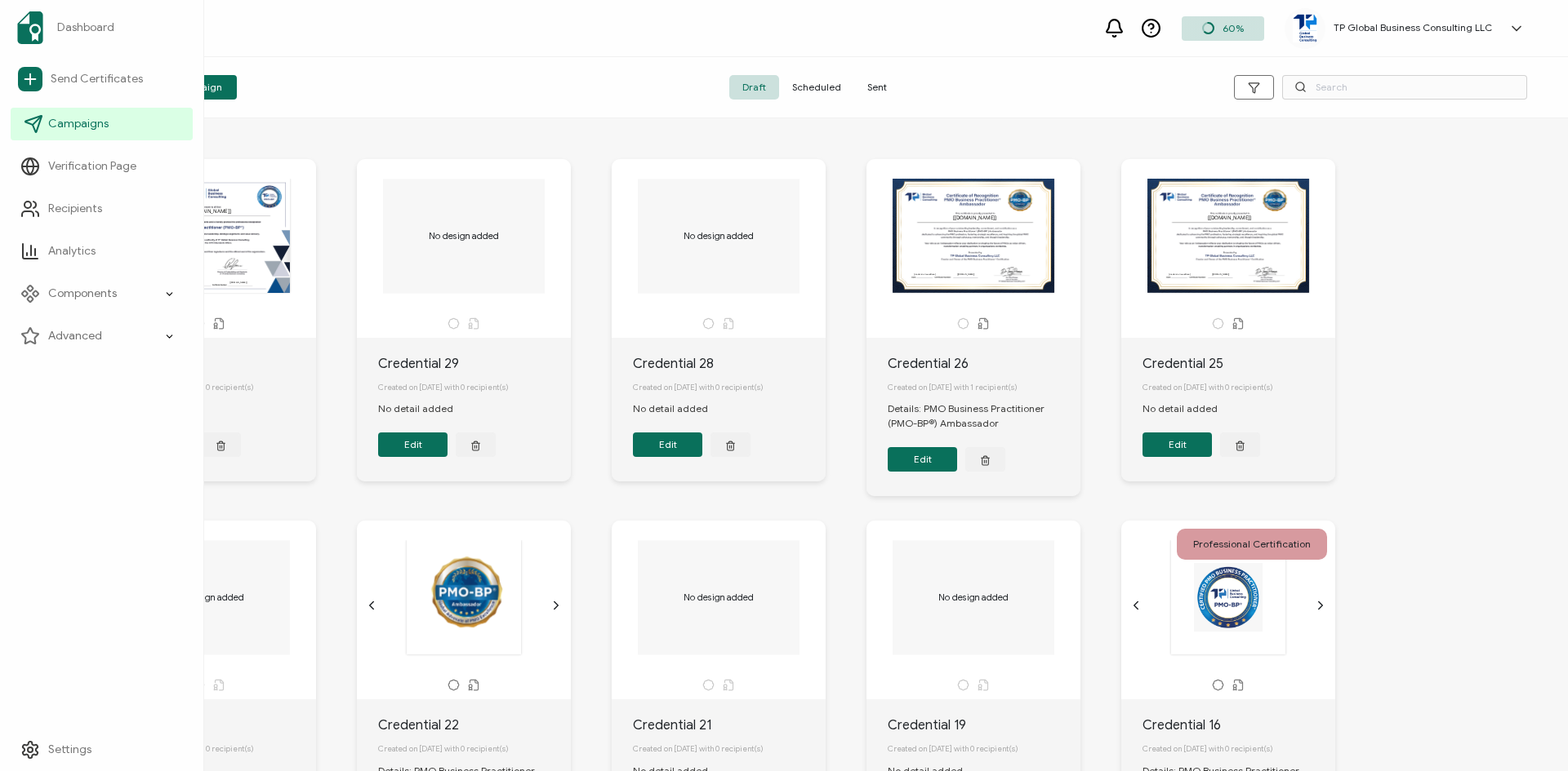
click at [73, 125] on span "Campaigns" at bounding box center [79, 123] width 60 height 16
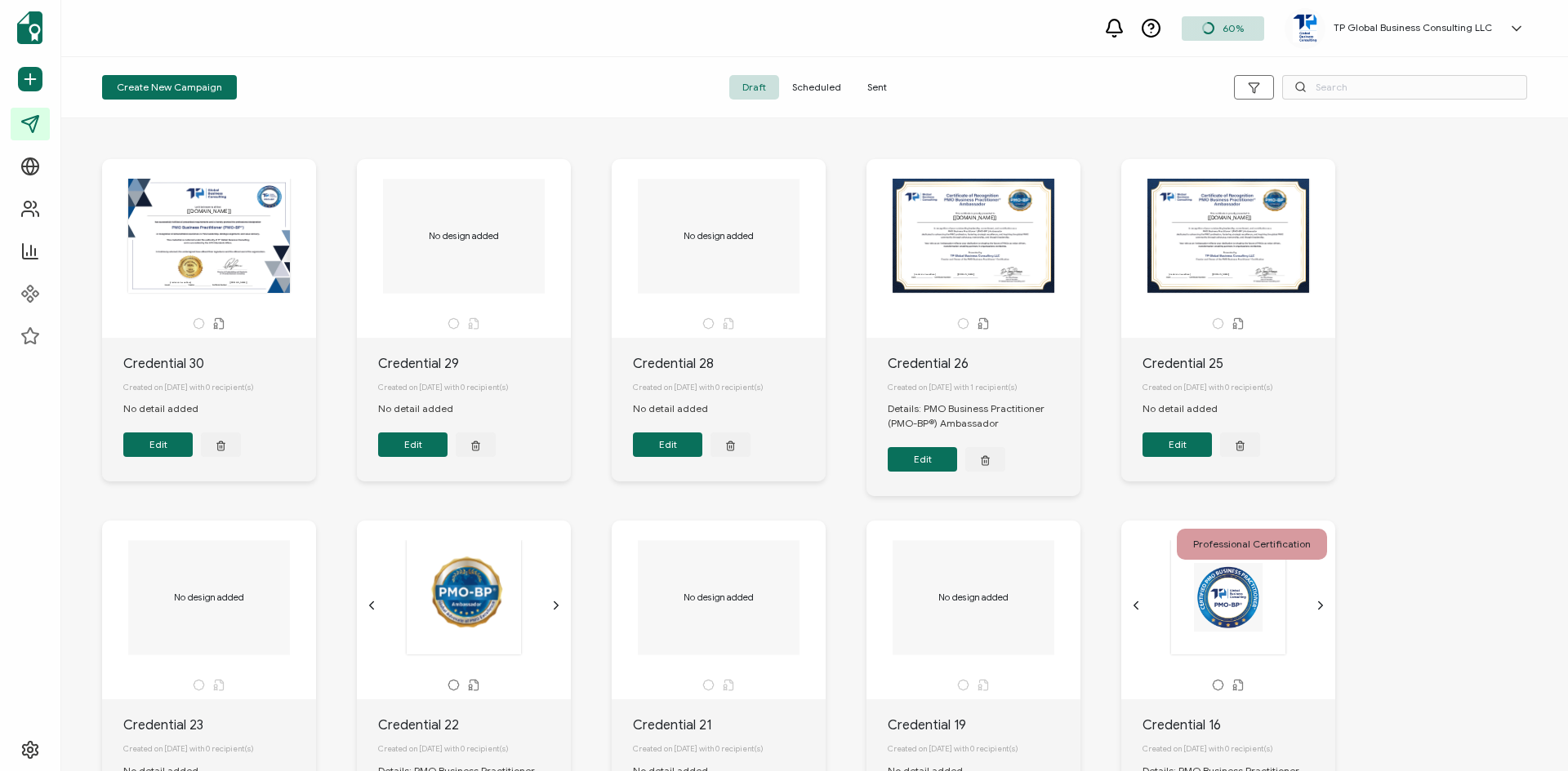
click at [878, 87] on span "Sent" at bounding box center [877, 87] width 46 height 24
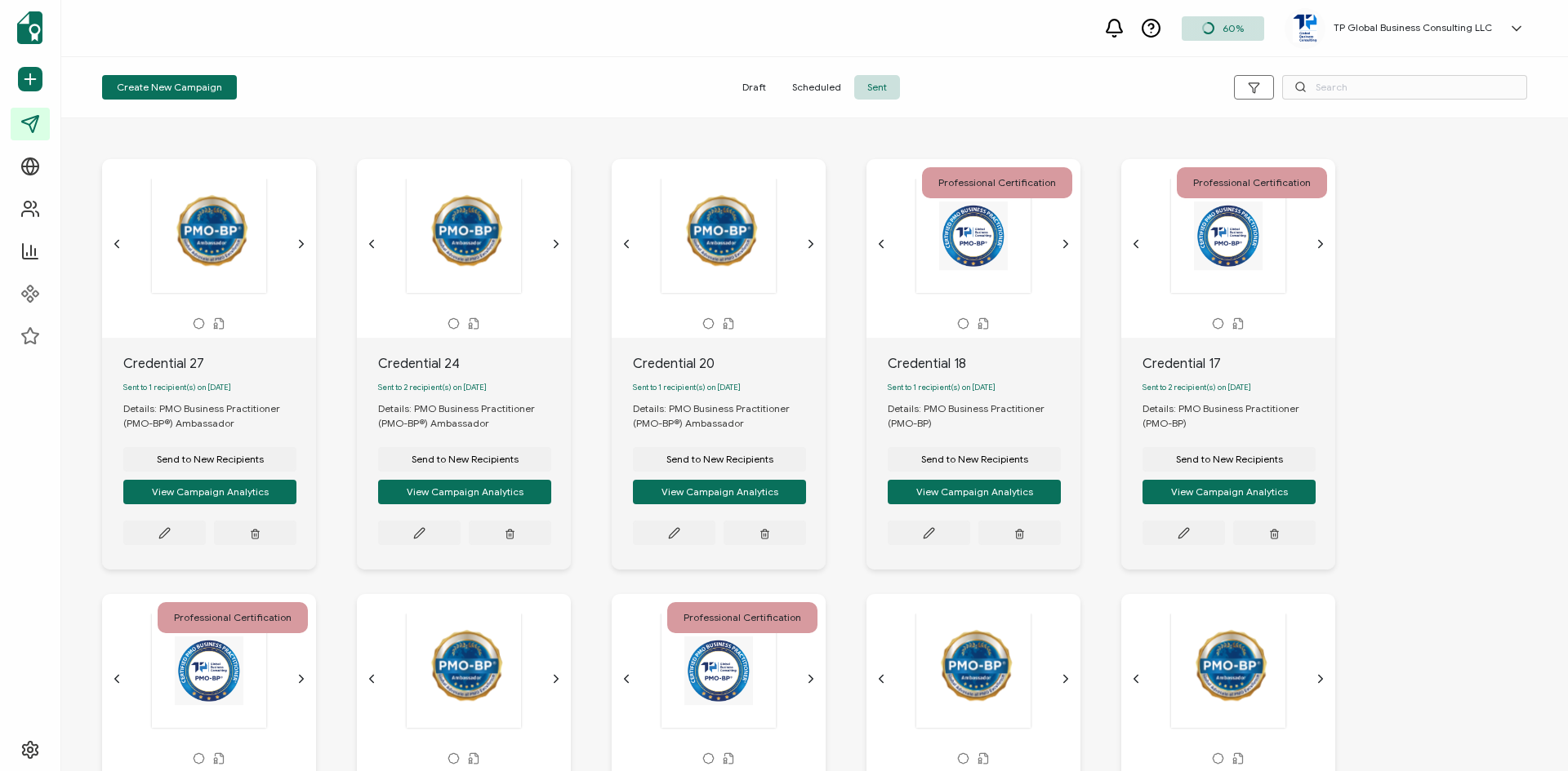
drag, startPoint x: 1561, startPoint y: 277, endPoint x: 1567, endPoint y: 320, distance: 43.4
click at [1567, 320] on div "The recipient’s full name, which will be automatically filled based on the info…" at bounding box center [815, 445] width 1507 height 653
click at [1218, 463] on span "Send to New Recipients" at bounding box center [1229, 459] width 107 height 9
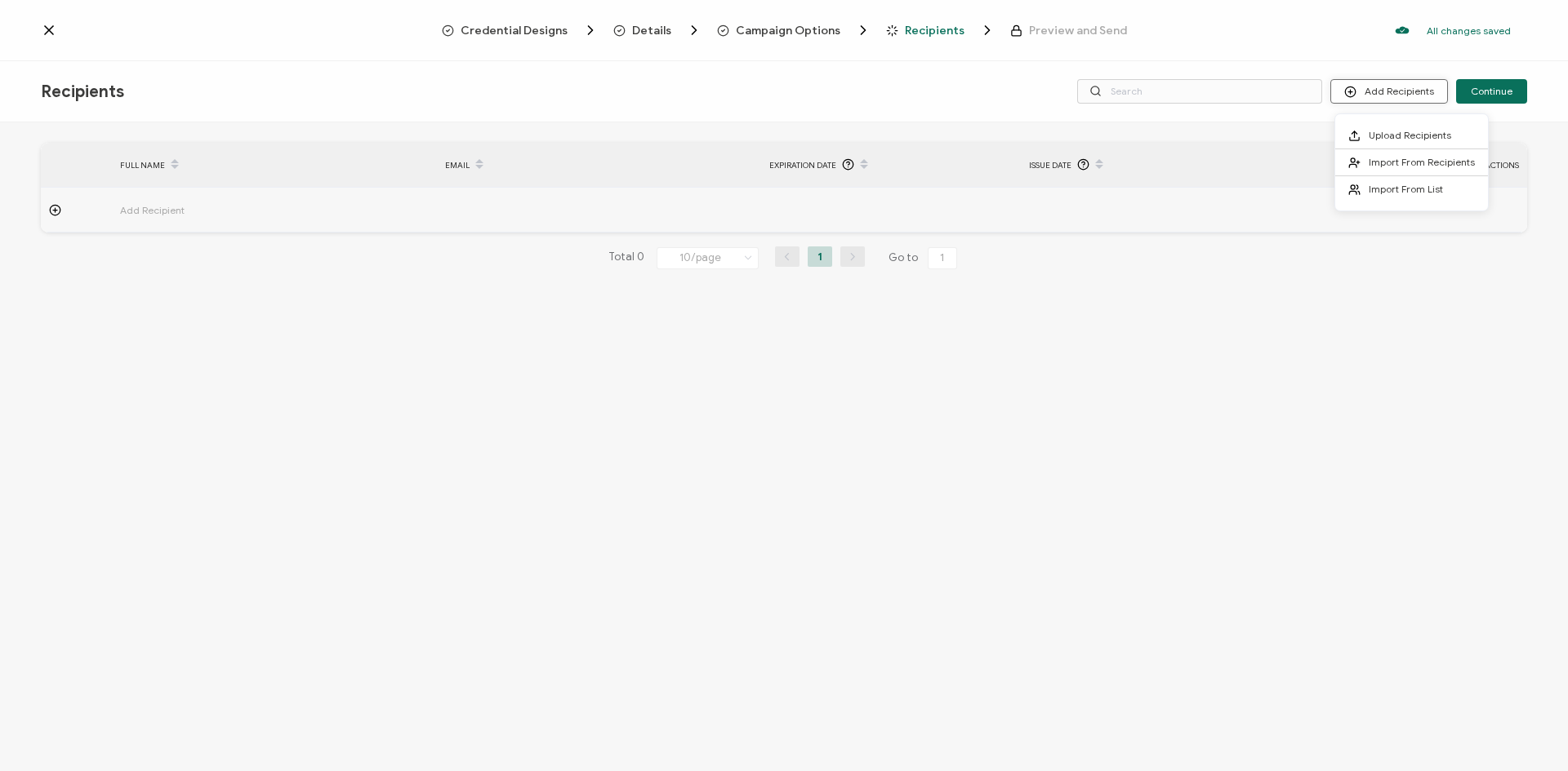
click at [1400, 94] on button "Add Recipients" at bounding box center [1389, 92] width 117 height 24
click at [1406, 162] on span "Import From Recipients" at bounding box center [1422, 162] width 106 height 12
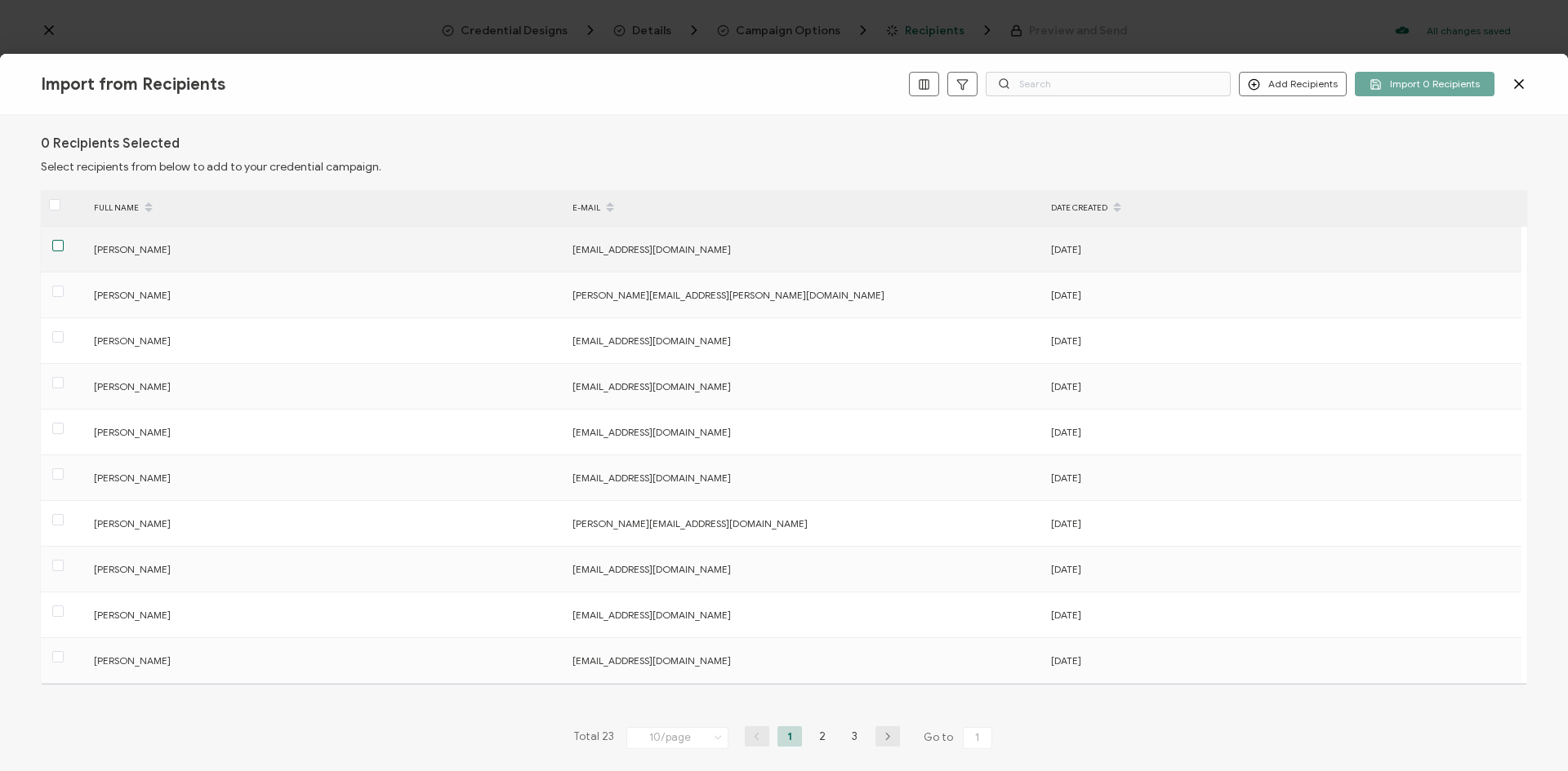
click at [60, 244] on span at bounding box center [58, 245] width 11 height 11
click at [64, 240] on input "checkbox" at bounding box center [64, 240] width 0 height 0
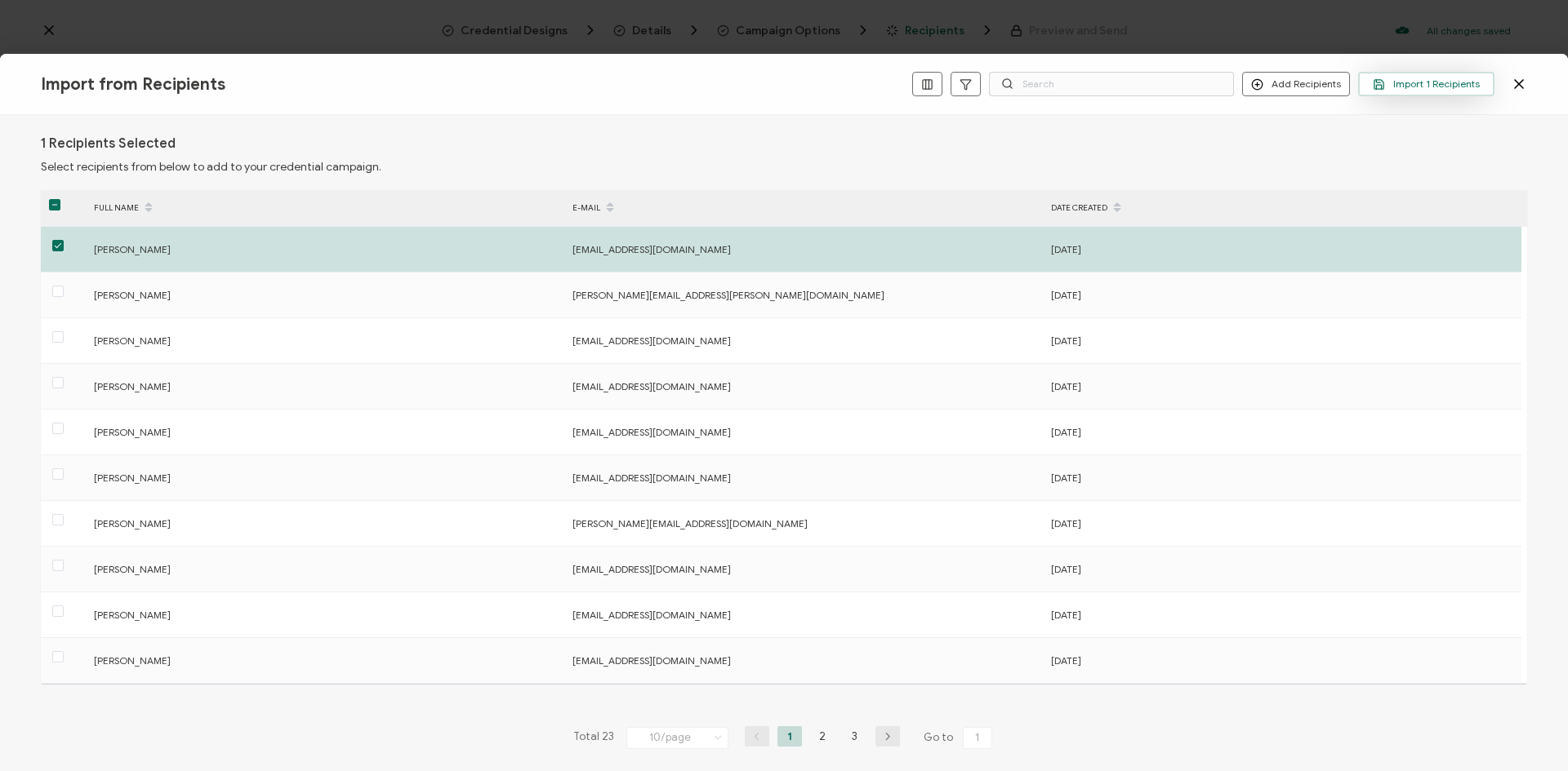
click at [1445, 84] on span "Import 1 Recipients" at bounding box center [1426, 85] width 107 height 12
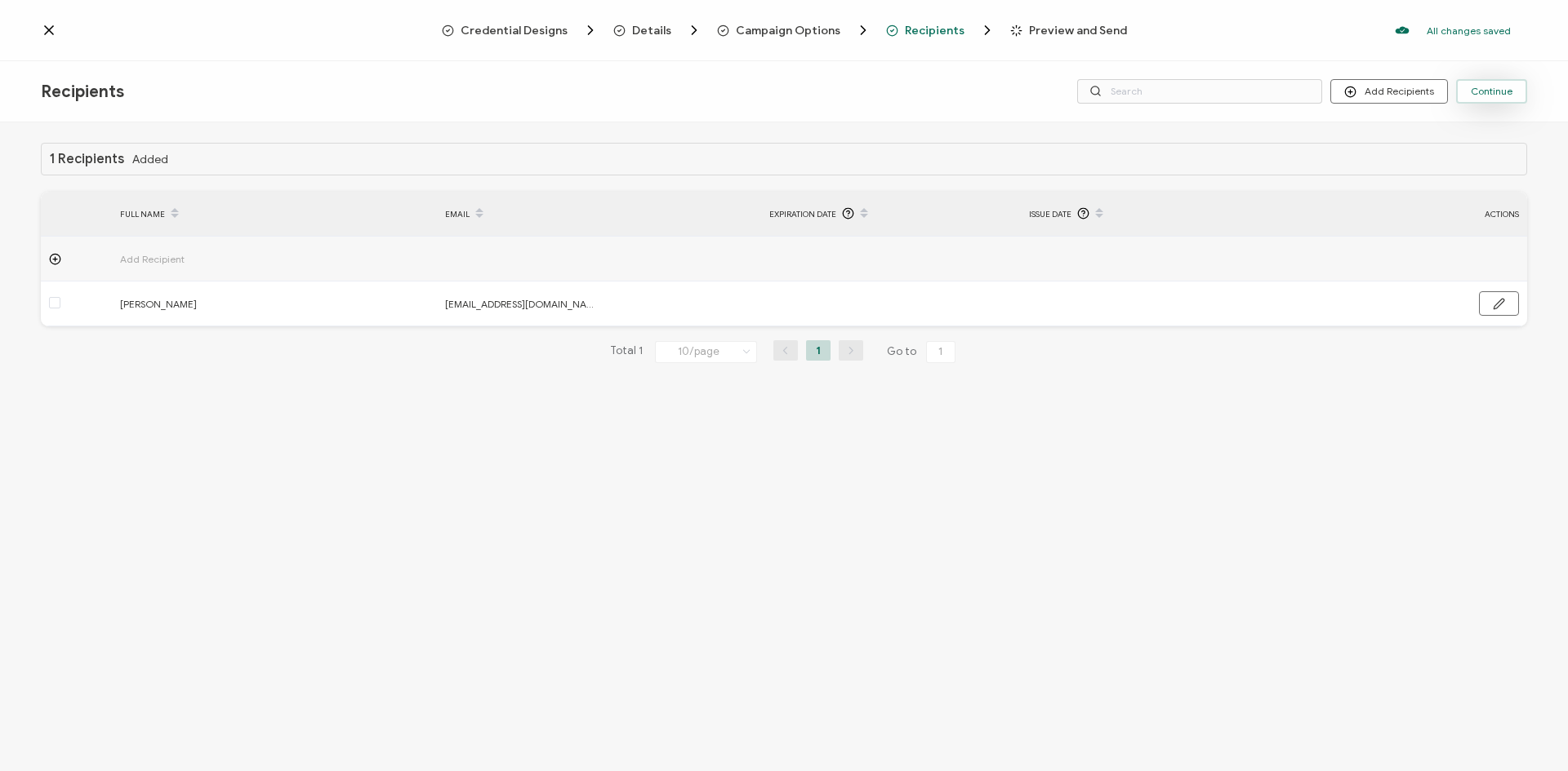
click at [1497, 93] on span "Continue" at bounding box center [1492, 91] width 41 height 9
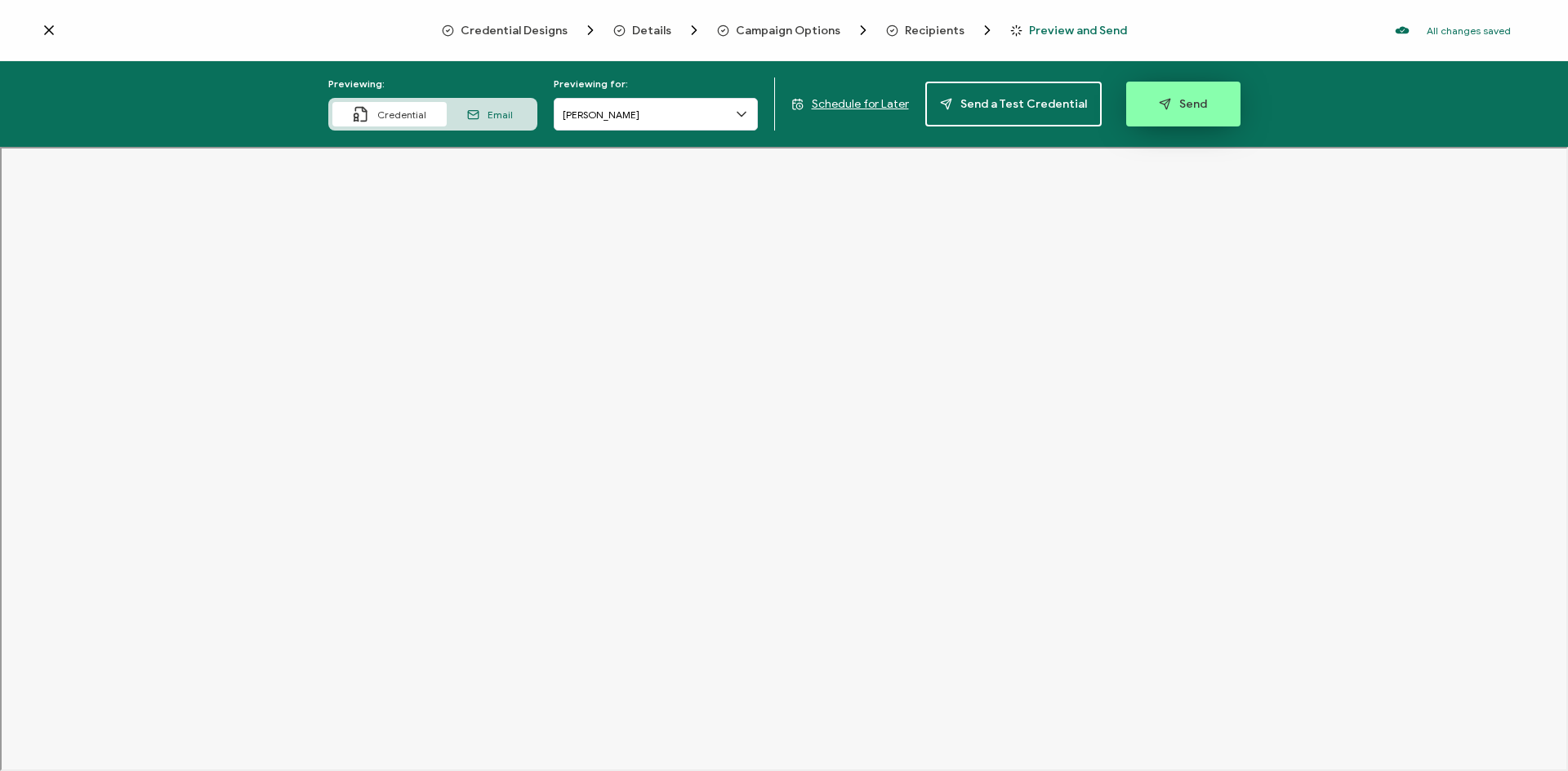
click at [1175, 108] on span "Send" at bounding box center [1184, 104] width 48 height 12
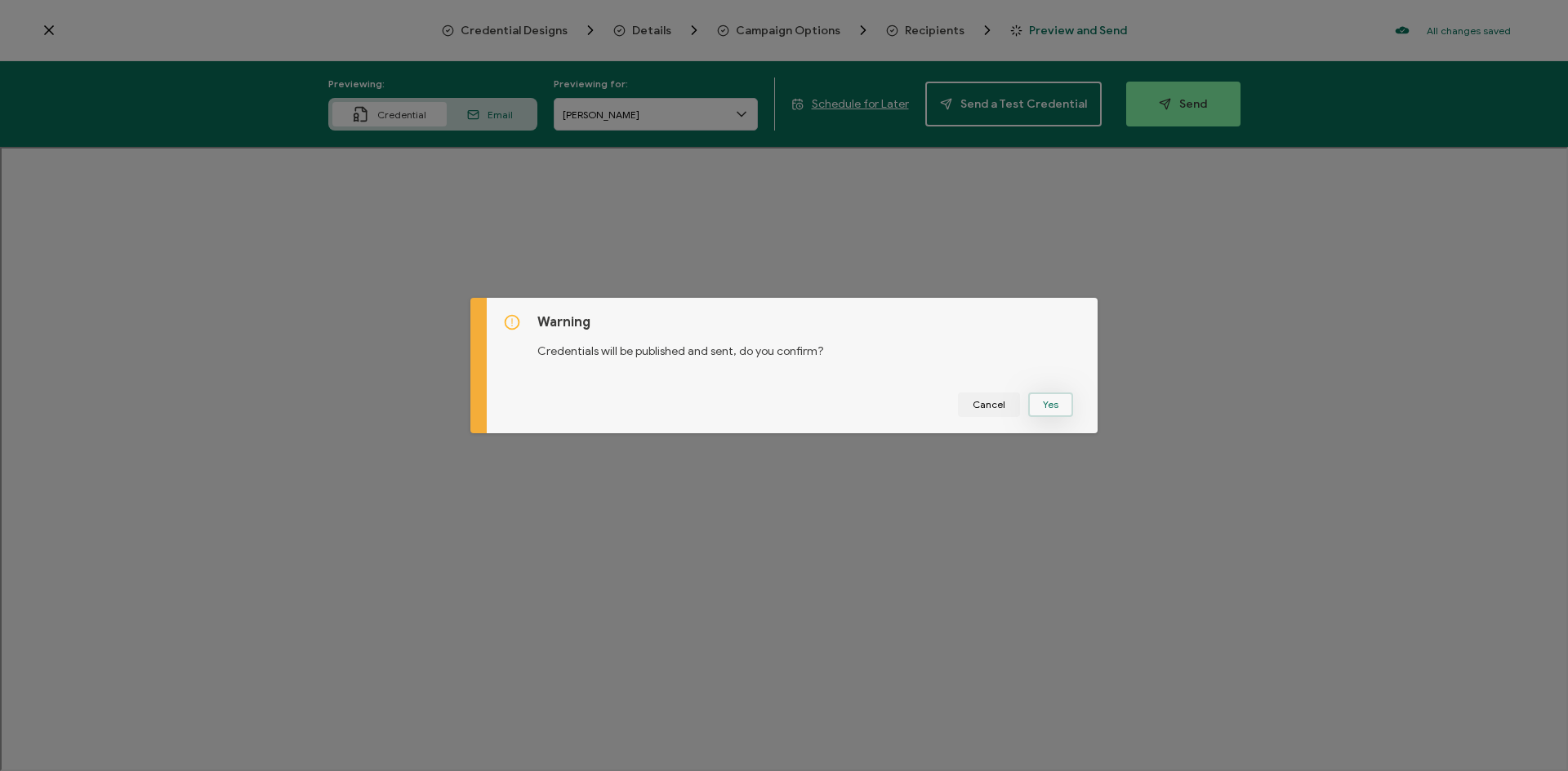
click at [1051, 403] on button "Yes" at bounding box center [1051, 405] width 45 height 24
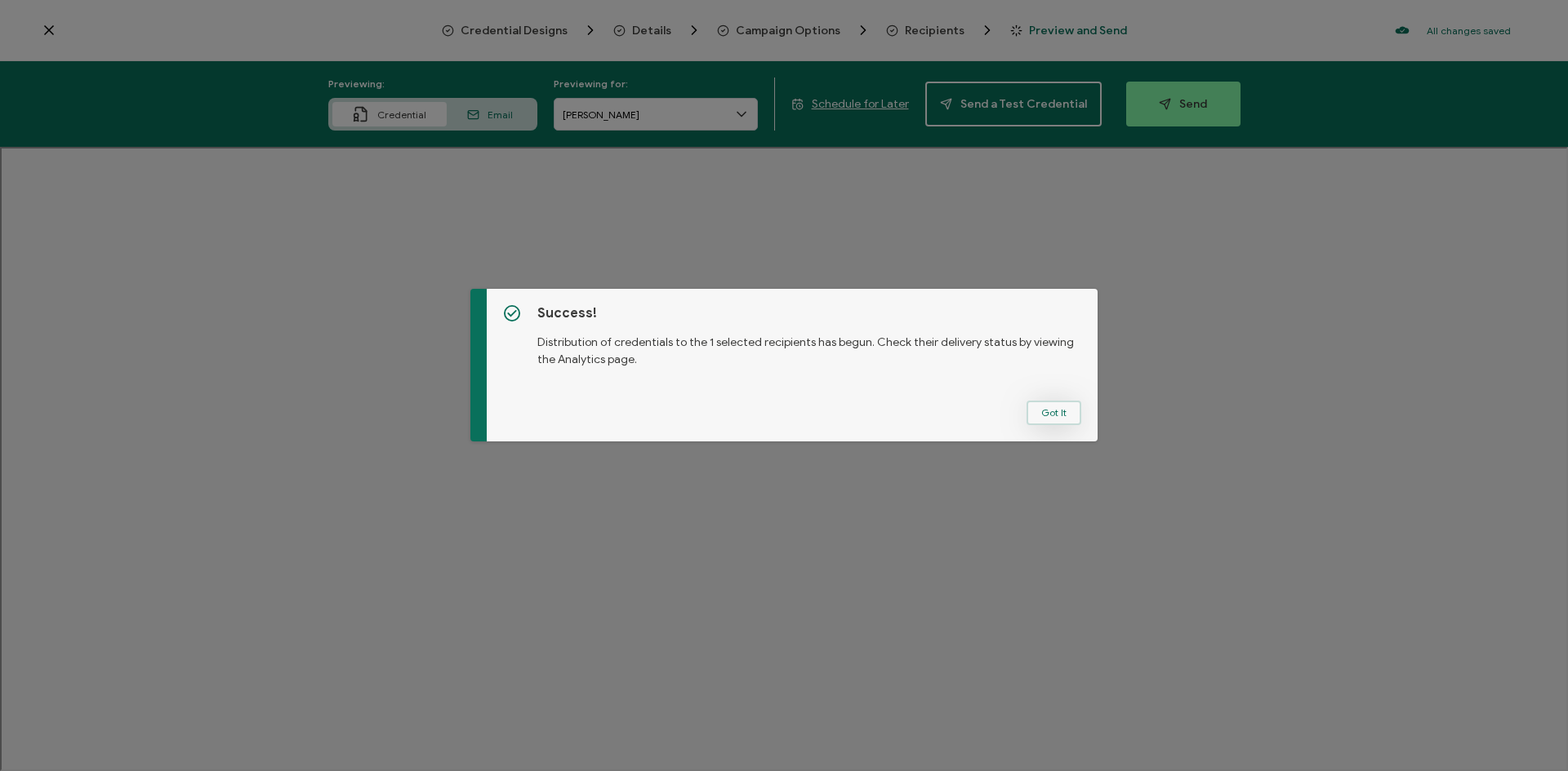
click at [1053, 411] on button "Got It" at bounding box center [1053, 413] width 54 height 24
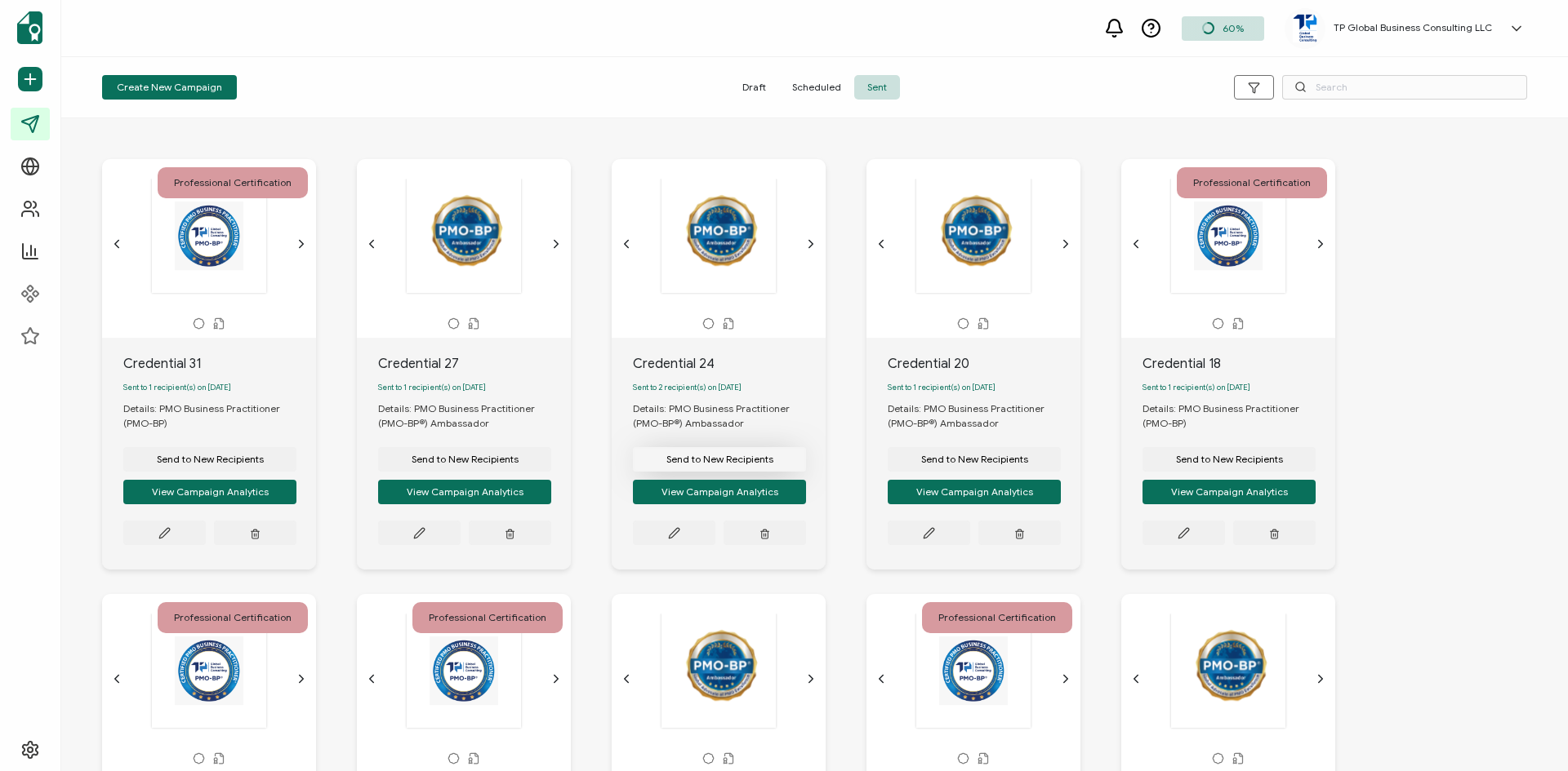
click at [731, 464] on span "Send to New Recipients" at bounding box center [720, 459] width 107 height 9
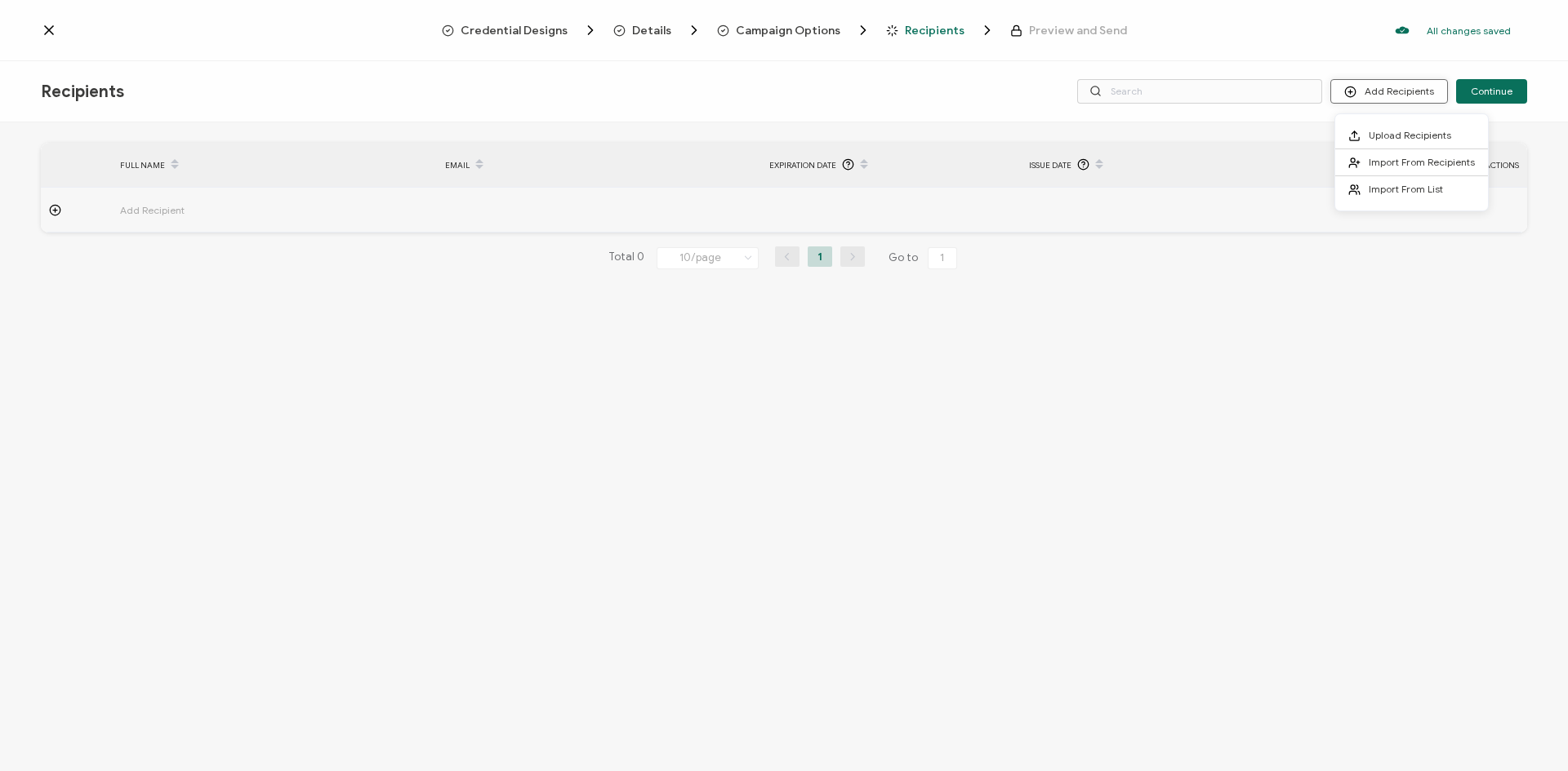
click at [1408, 92] on button "Add Recipients" at bounding box center [1389, 92] width 117 height 24
click at [1387, 158] on span "Import From Recipients" at bounding box center [1422, 162] width 106 height 12
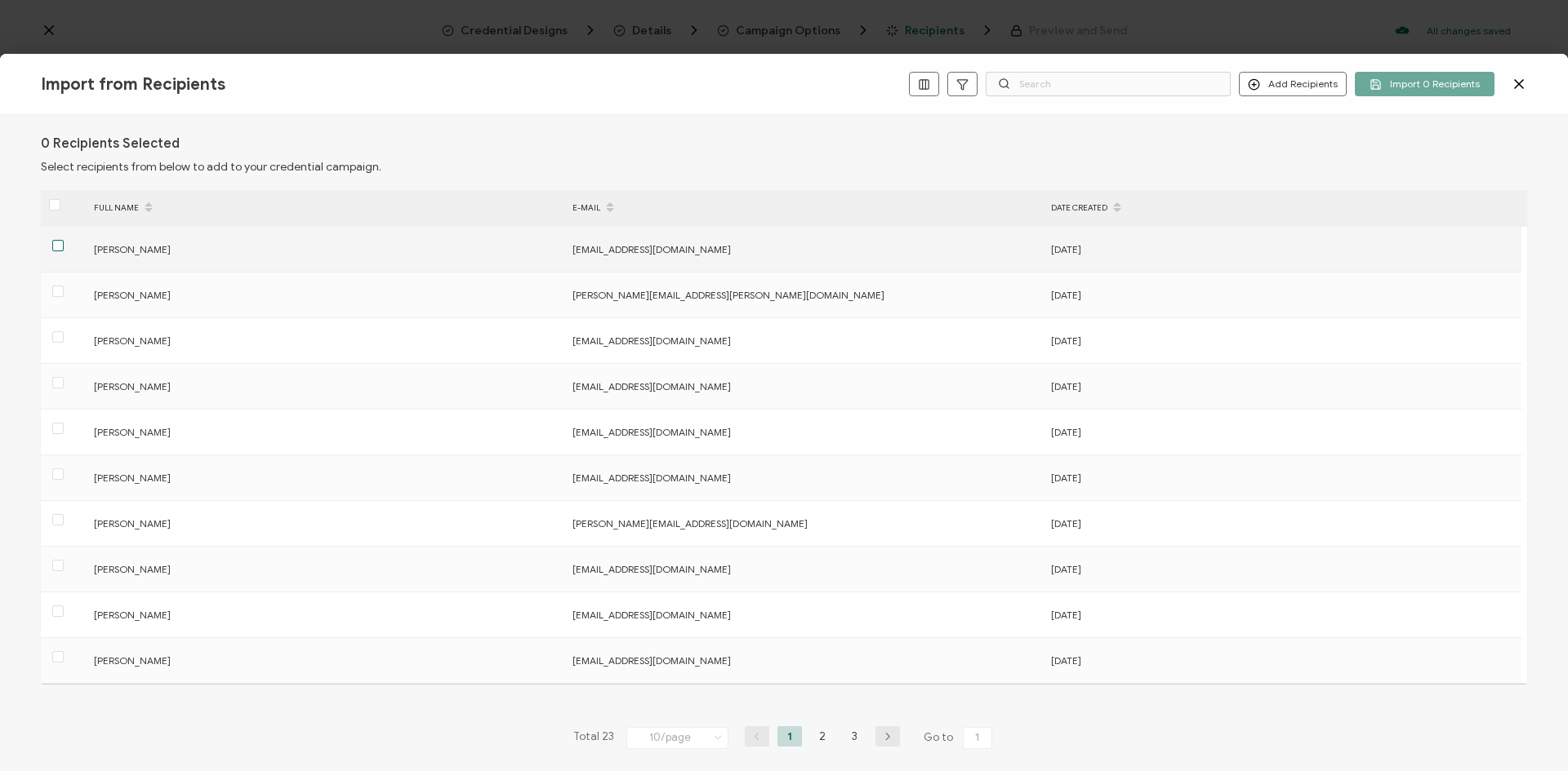
click at [56, 246] on span at bounding box center [58, 245] width 11 height 11
click at [64, 240] on input "checkbox" at bounding box center [64, 240] width 0 height 0
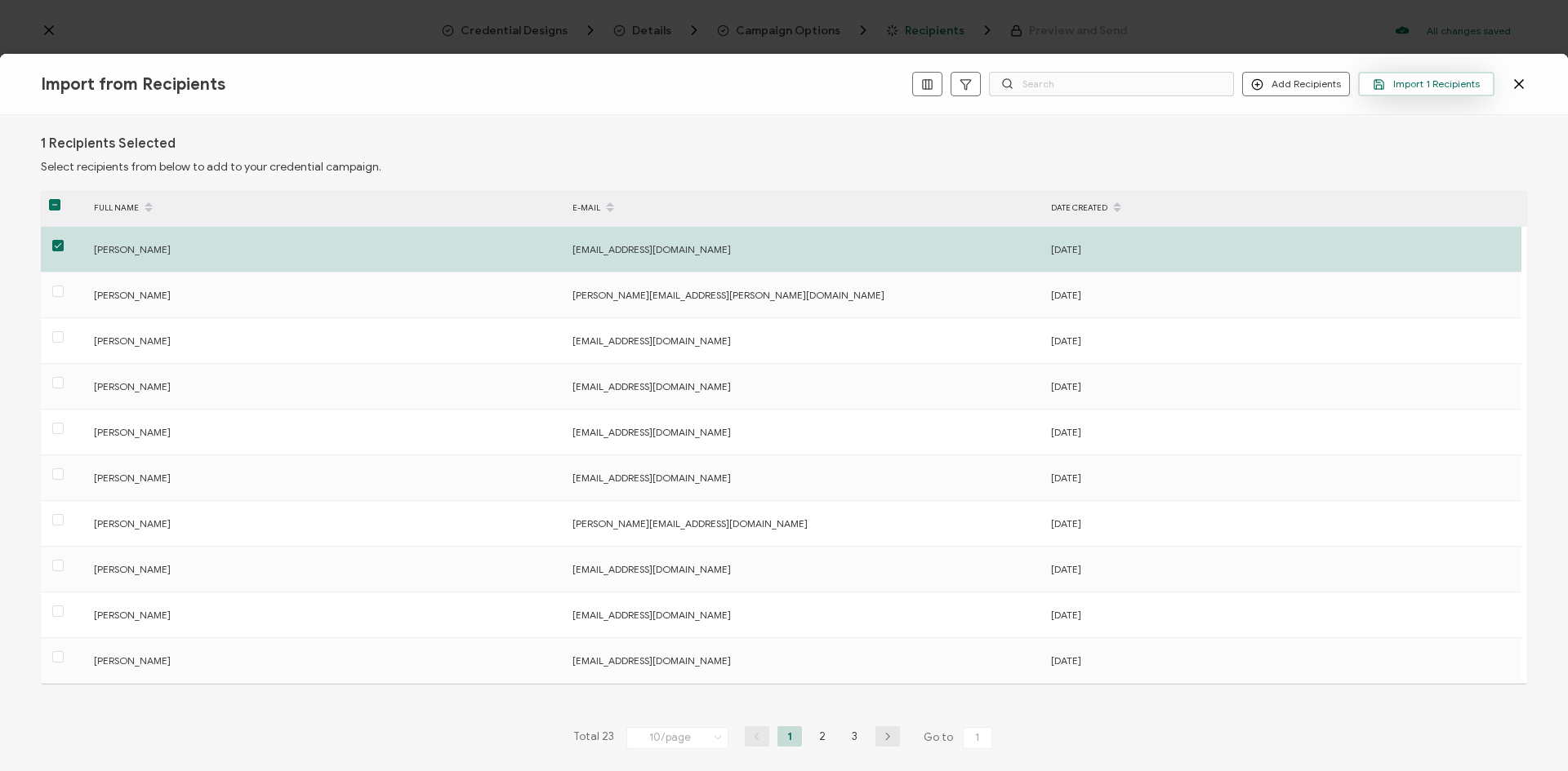
click at [1423, 86] on span "Import 1 Recipients" at bounding box center [1426, 85] width 107 height 12
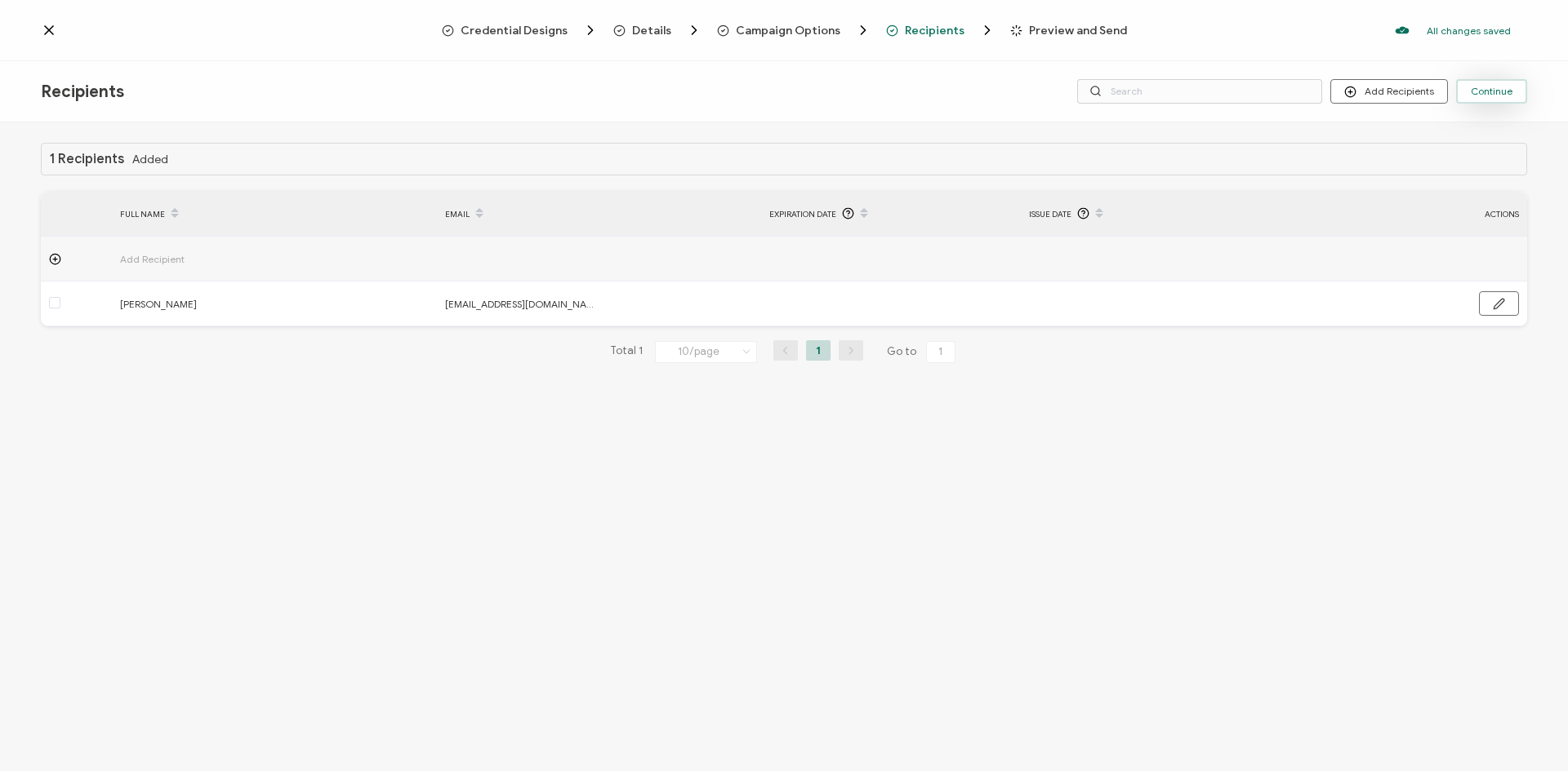
click at [1489, 91] on span "Continue" at bounding box center [1492, 91] width 41 height 9
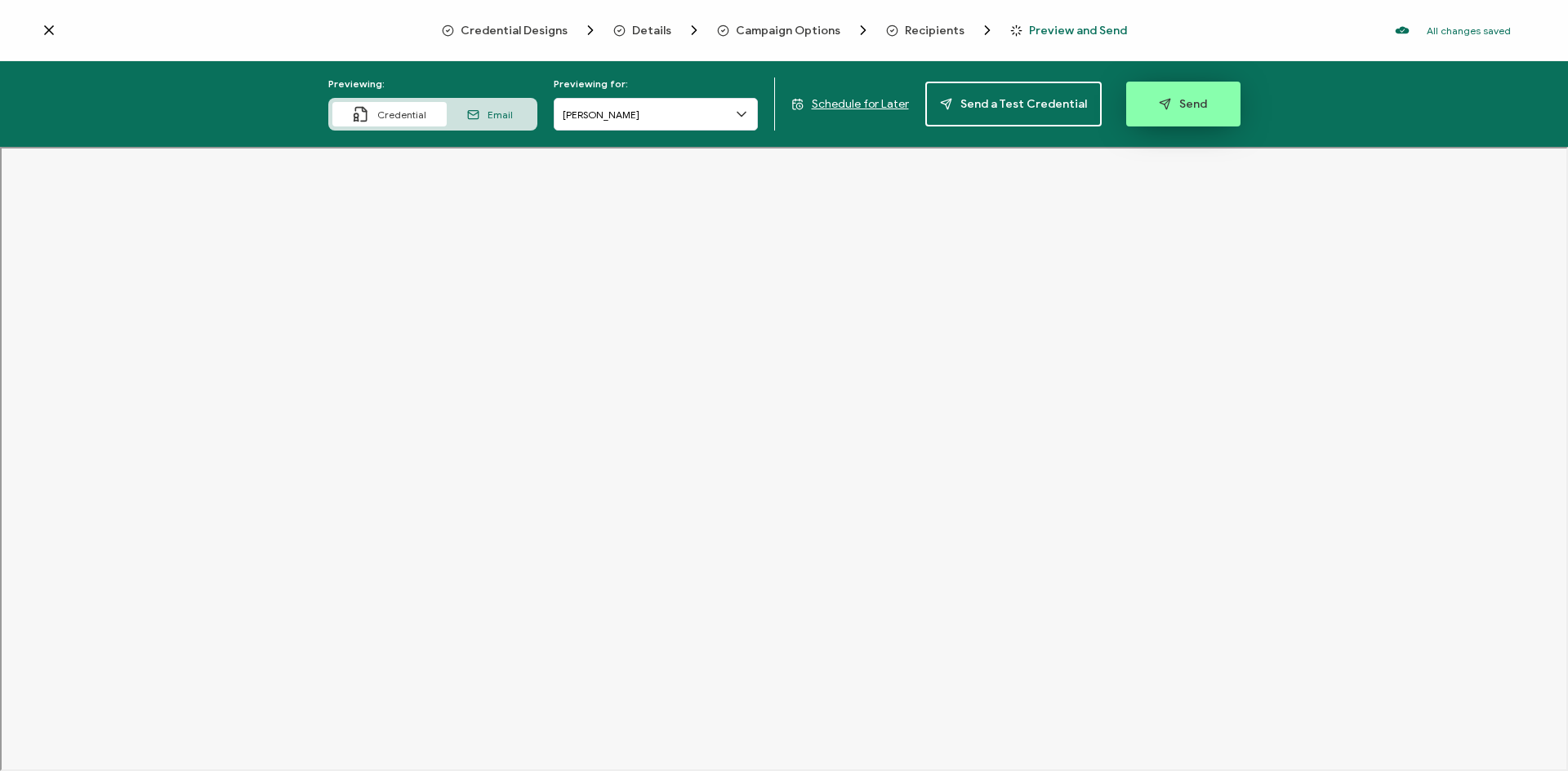
click at [1174, 100] on span "Send" at bounding box center [1184, 104] width 48 height 12
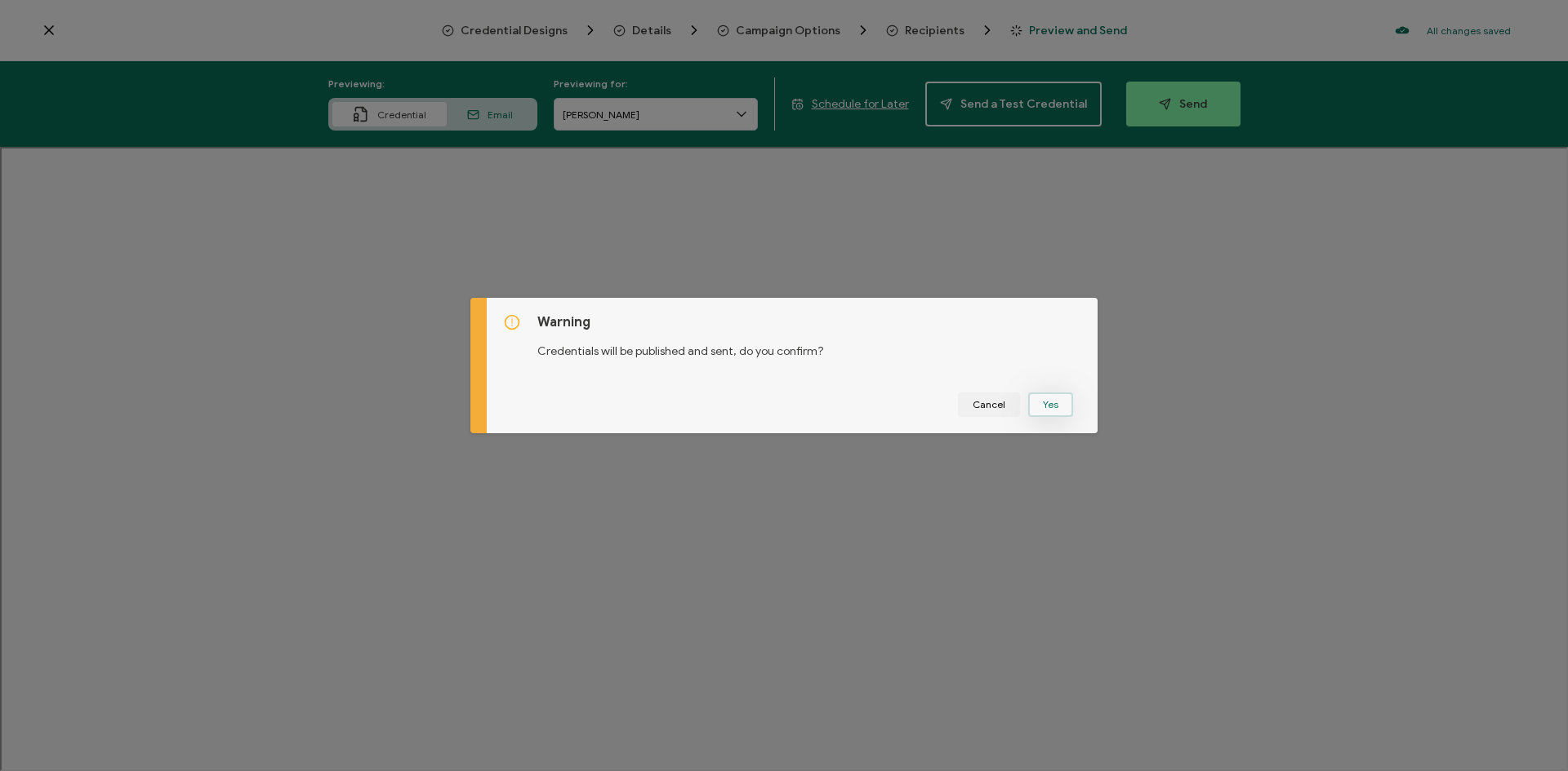
click at [1046, 405] on button "Yes" at bounding box center [1051, 405] width 45 height 24
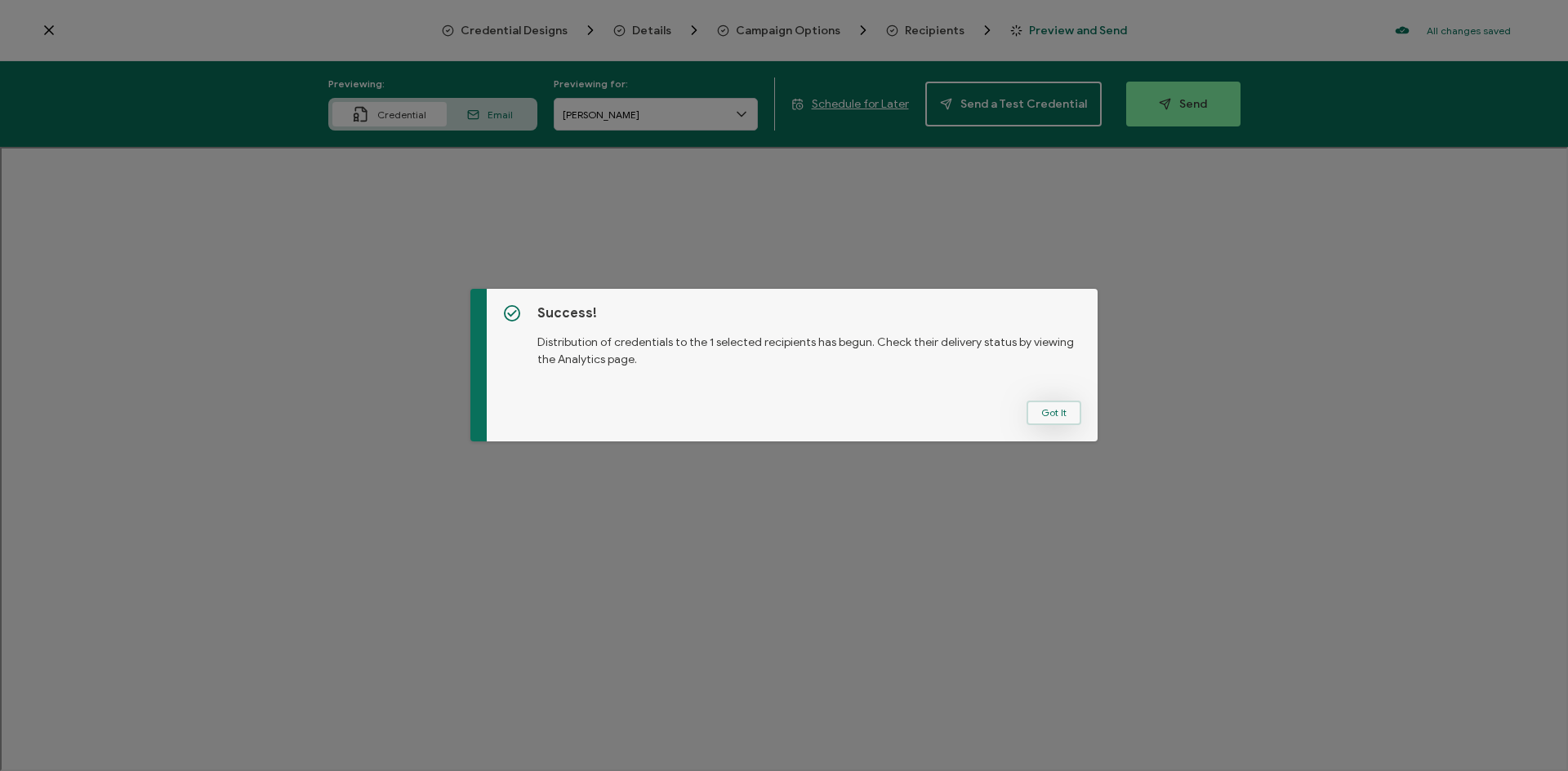
click at [1052, 414] on button "Got It" at bounding box center [1053, 413] width 54 height 24
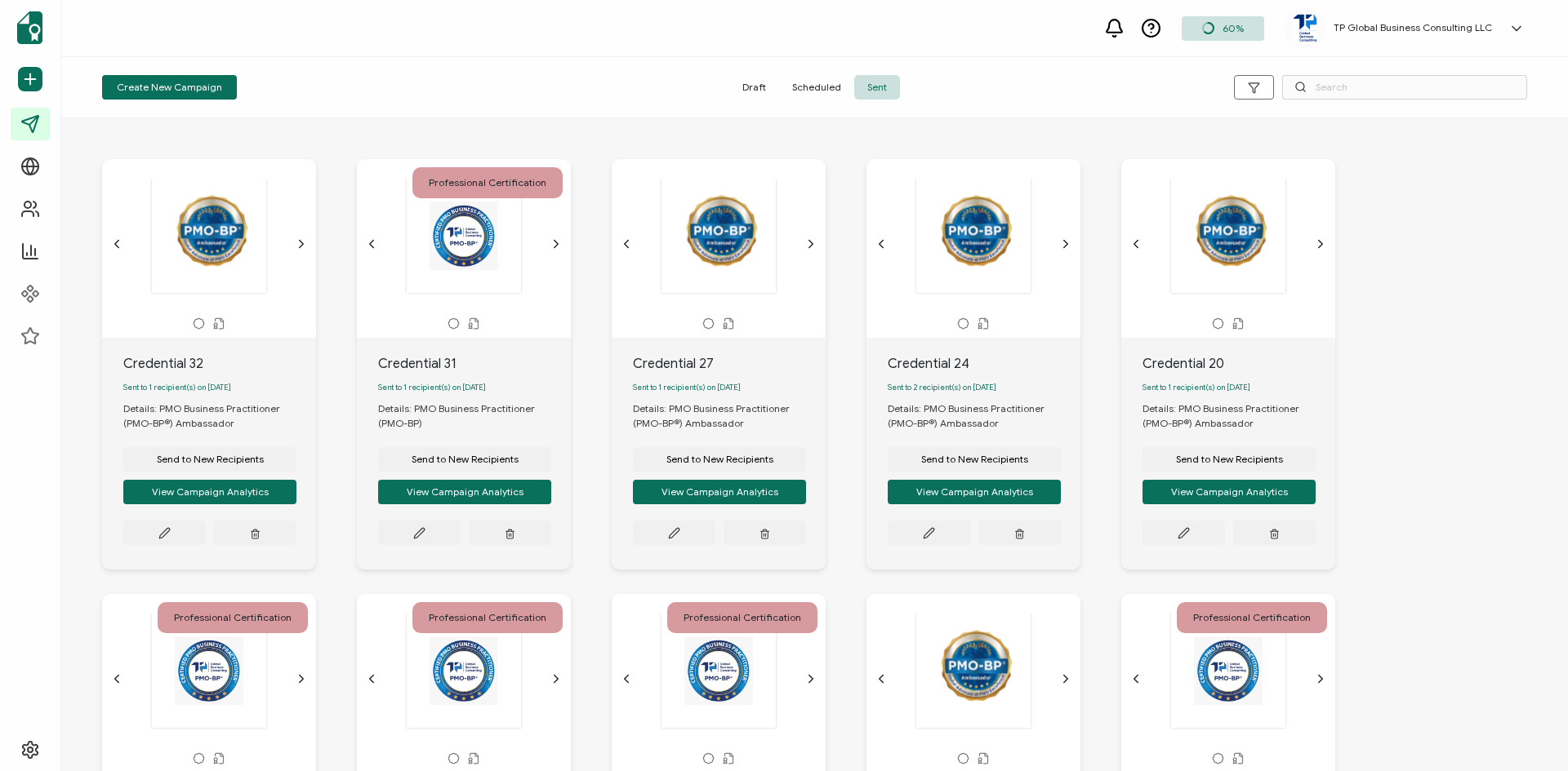
click at [1517, 32] on icon at bounding box center [1516, 28] width 16 height 16
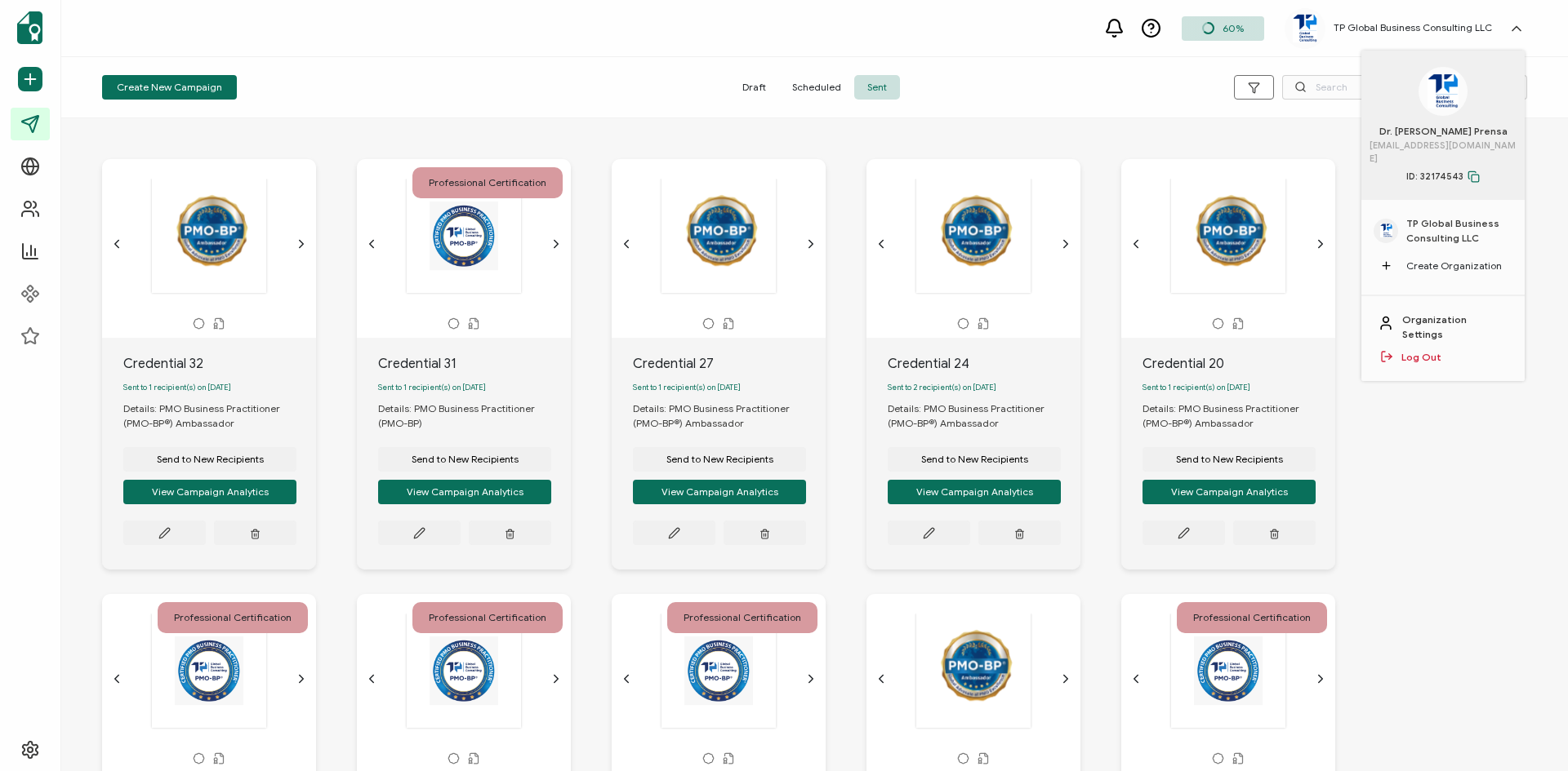
click at [1417, 351] on link "Log Out" at bounding box center [1421, 357] width 40 height 15
